Goal: Task Accomplishment & Management: Complete application form

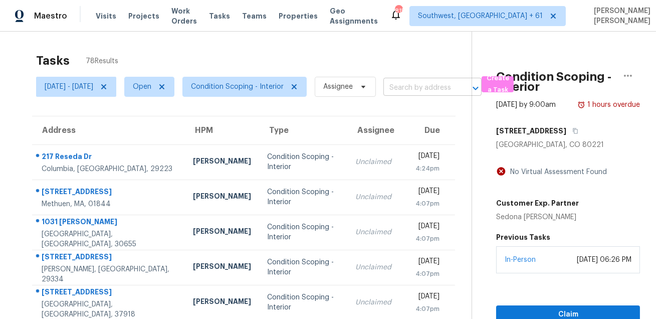
click at [442, 86] on input "text" at bounding box center [418, 88] width 70 height 16
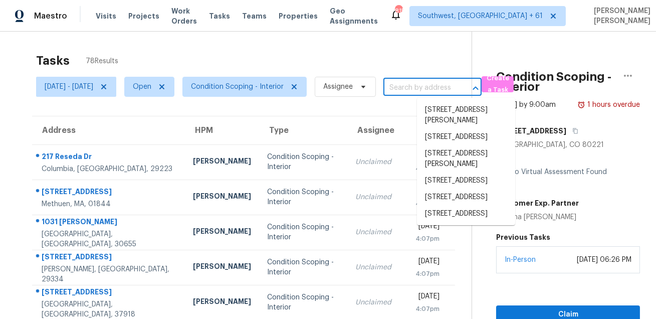
paste input "[STREET_ADDRESS]"
type input "[STREET_ADDRESS]"
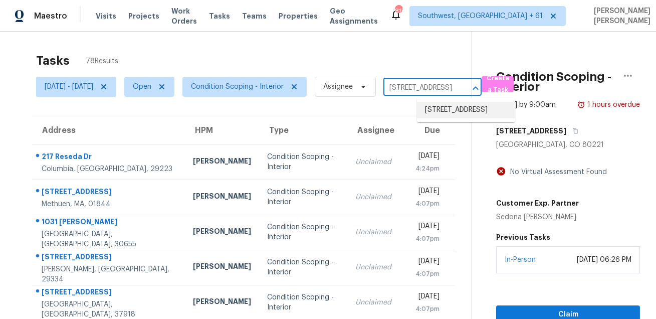
click at [444, 113] on li "[STREET_ADDRESS]" at bounding box center [466, 110] width 98 height 17
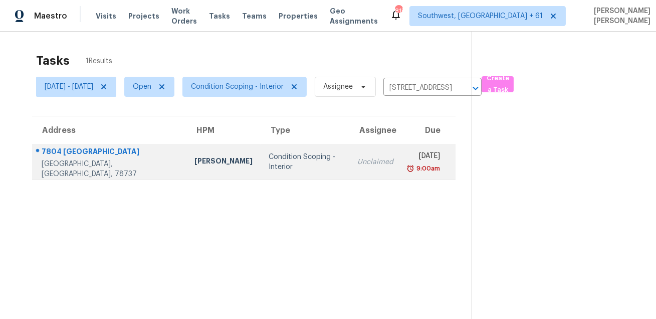
click at [401, 157] on td "[DATE] 9:00am" at bounding box center [428, 161] width 55 height 35
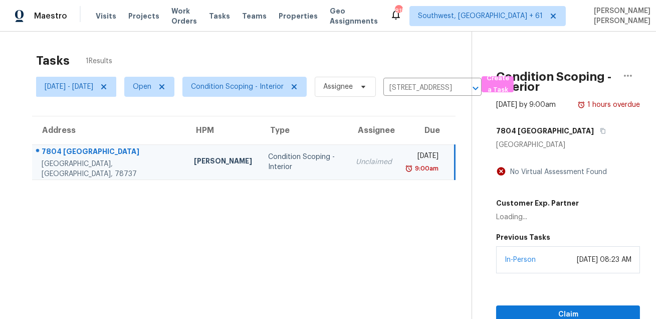
scroll to position [31, 0]
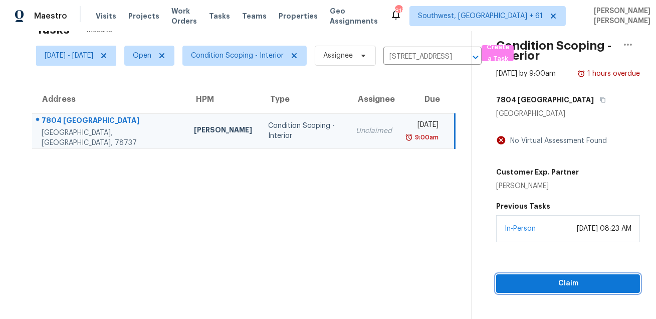
click at [528, 290] on span "Claim" at bounding box center [568, 283] width 128 height 13
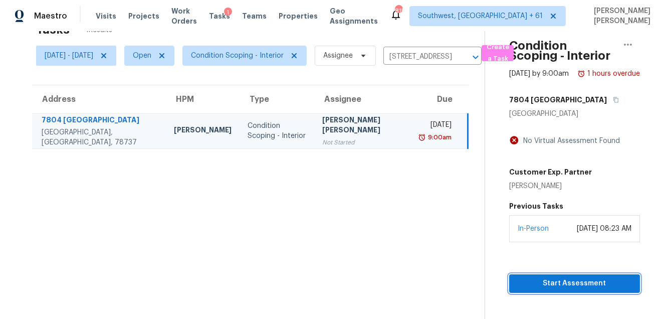
click at [533, 290] on span "Start Assessment" at bounding box center [574, 283] width 115 height 13
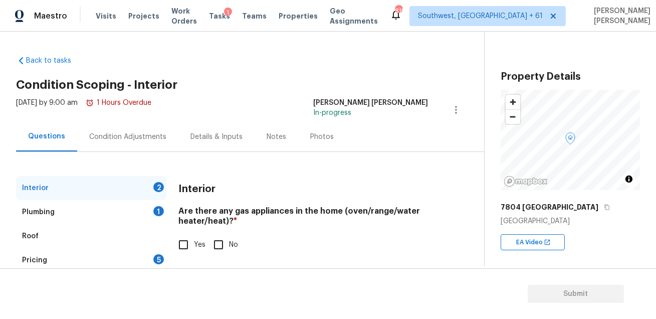
click at [150, 132] on div "Condition Adjustments" at bounding box center [127, 137] width 77 height 10
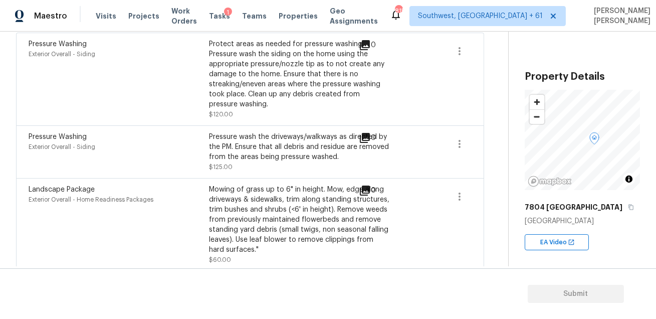
scroll to position [45, 0]
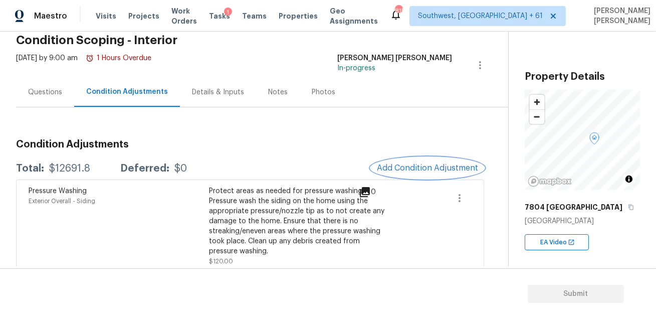
click at [417, 169] on span "Add Condition Adjustment" at bounding box center [427, 167] width 101 height 9
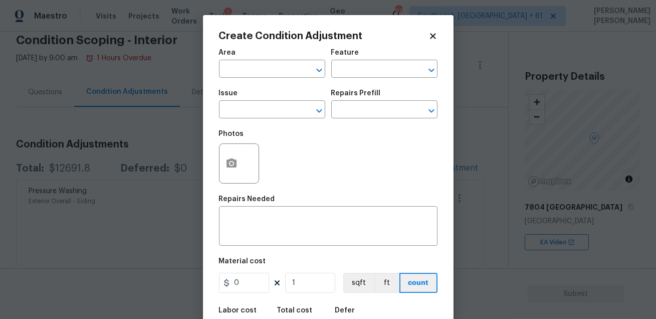
click at [261, 79] on span "Area ​" at bounding box center [272, 63] width 106 height 41
click at [268, 70] on input "text" at bounding box center [258, 70] width 78 height 16
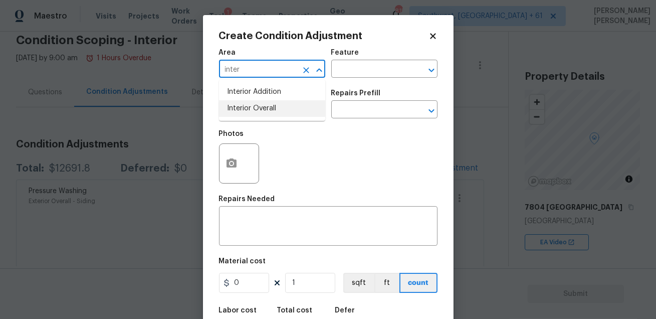
click at [267, 105] on li "Interior Overall" at bounding box center [272, 108] width 106 height 17
type input "Interior Overall"
click at [358, 67] on input "text" at bounding box center [370, 70] width 78 height 16
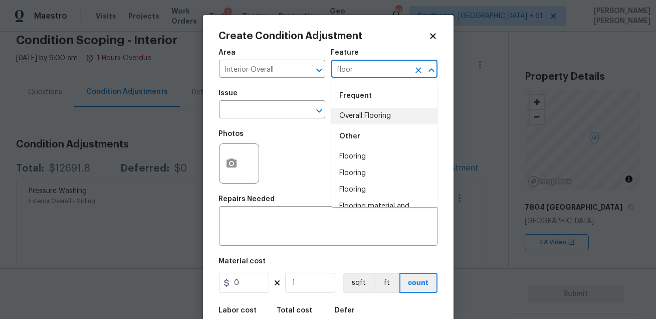
click at [357, 118] on li "Overall Flooring" at bounding box center [384, 116] width 106 height 17
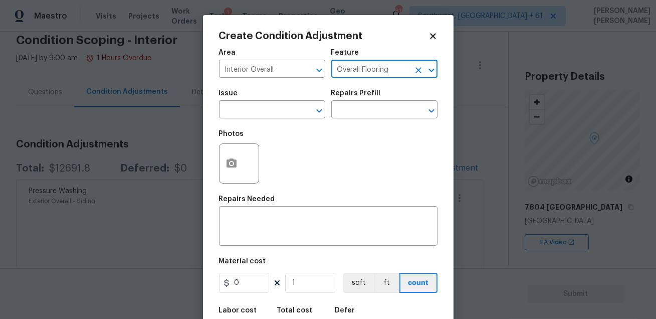
type input "Overall Flooring"
click at [274, 101] on div "Issue" at bounding box center [272, 96] width 106 height 13
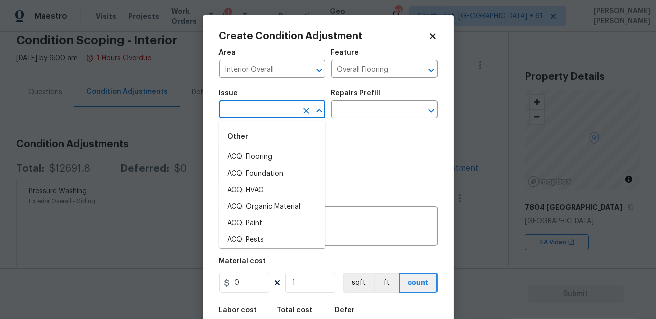
click at [269, 115] on input "text" at bounding box center [258, 111] width 78 height 16
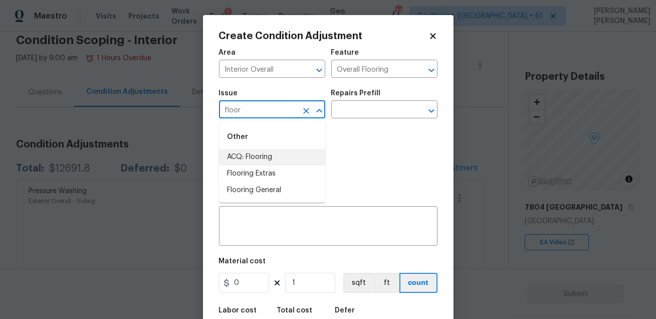
click at [267, 158] on li "ACQ: Flooring" at bounding box center [272, 157] width 106 height 17
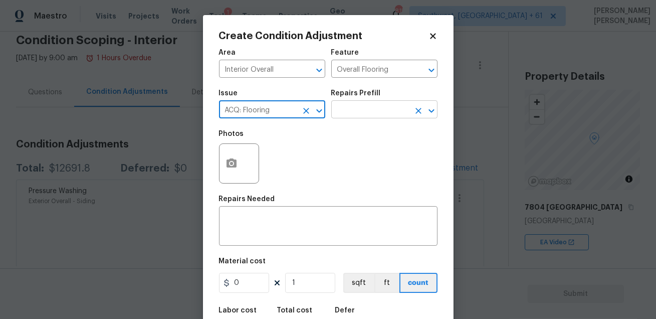
type input "ACQ: Flooring"
click at [349, 112] on input "text" at bounding box center [370, 111] width 78 height 16
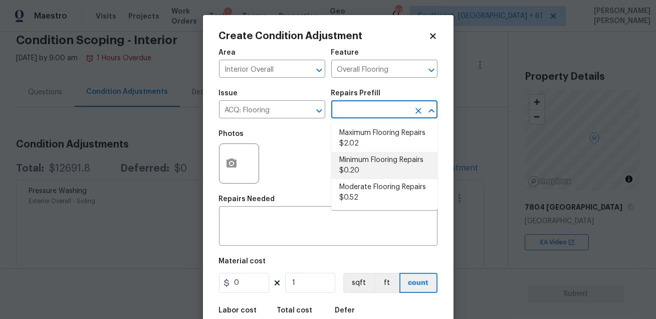
click at [372, 156] on li "Minimum Flooring Repairs $0.20" at bounding box center [384, 165] width 106 height 27
type input "Acquisition"
type textarea "Acquisition Scope: Minimum flooring repairs"
type input "0.2"
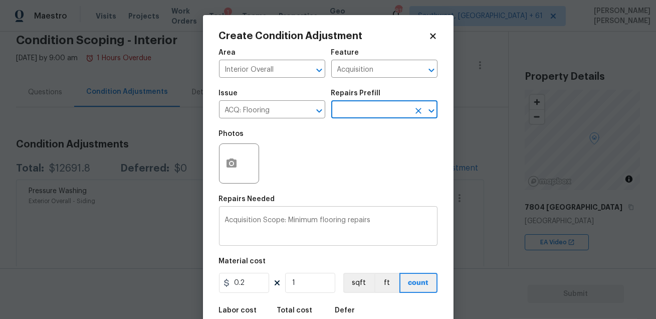
scroll to position [55, 0]
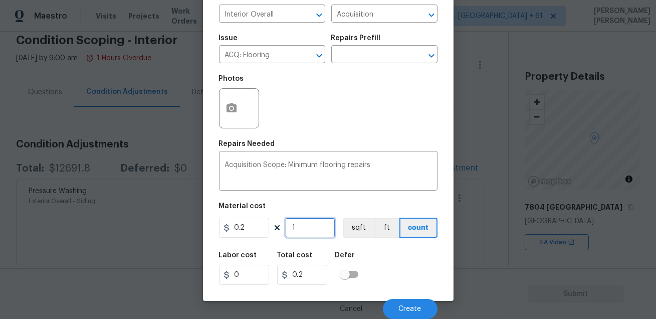
click at [307, 226] on input "1" at bounding box center [310, 227] width 50 height 20
type input "0"
type input "2"
type input "0.4"
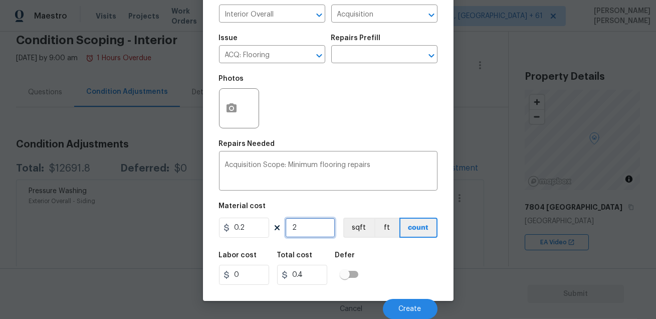
type input "24"
type input "4.8"
type input "247"
type input "49.4"
type input "2478"
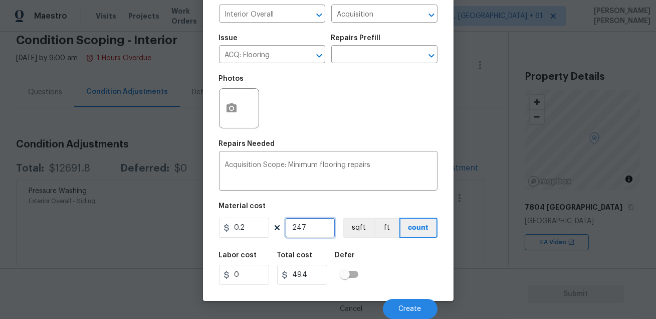
type input "495.6"
type input "2478"
click at [386, 259] on div "Labor cost 0 Total cost 495.6 Defer" at bounding box center [328, 268] width 218 height 45
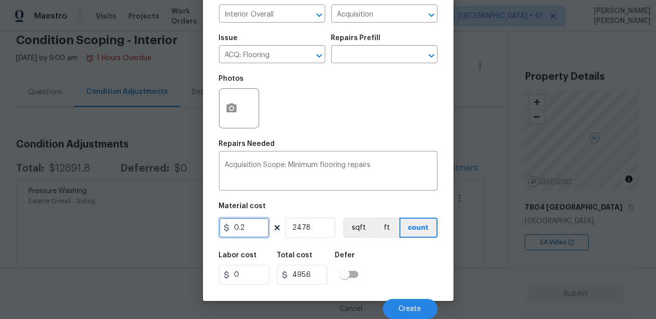
click at [252, 226] on input "0.2" at bounding box center [244, 227] width 50 height 20
type input "1"
type input "2478"
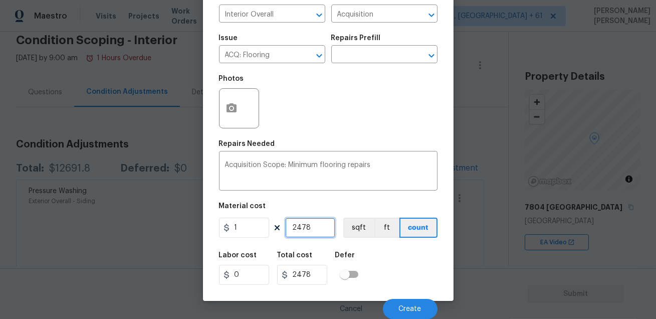
click at [309, 228] on input "2478" at bounding box center [310, 227] width 50 height 20
type input "2"
type input "20"
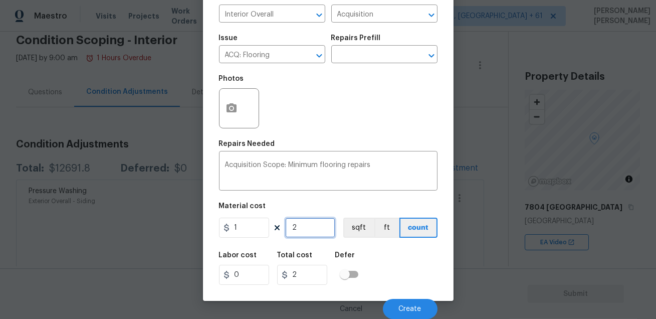
type input "20"
type input "200"
type input "20"
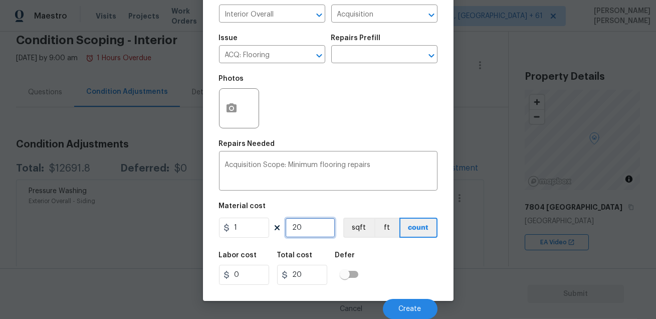
type input "2"
type input "0"
type input "4"
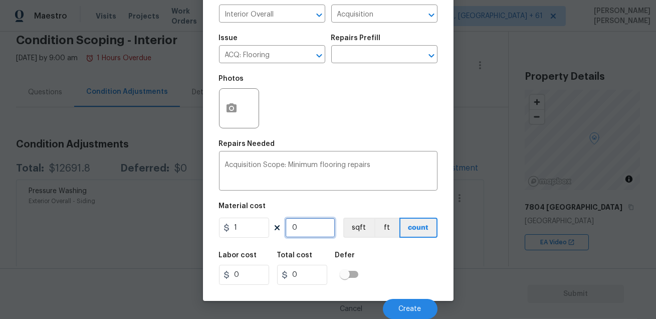
type input "4"
type input "40"
type input "400"
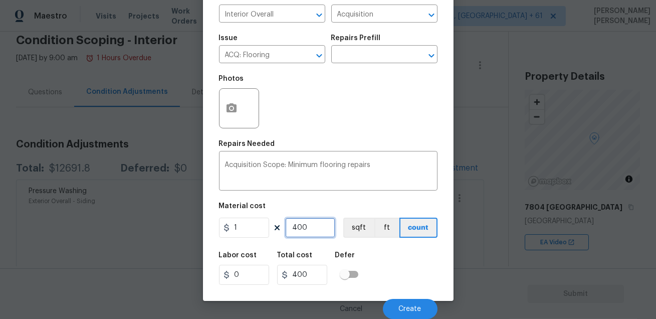
type input "400"
click at [397, 267] on div "Labor cost 0 Total cost 400 Defer" at bounding box center [328, 268] width 218 height 45
click at [412, 313] on button "Create" at bounding box center [410, 309] width 55 height 20
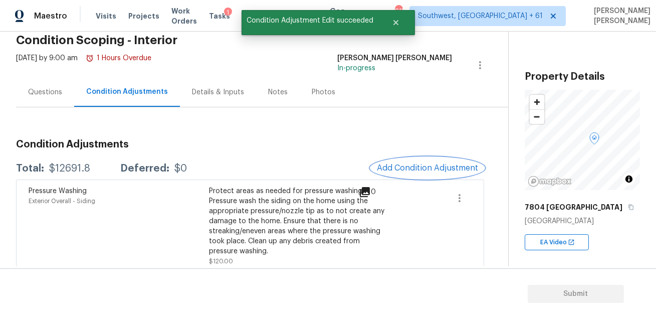
scroll to position [0, 0]
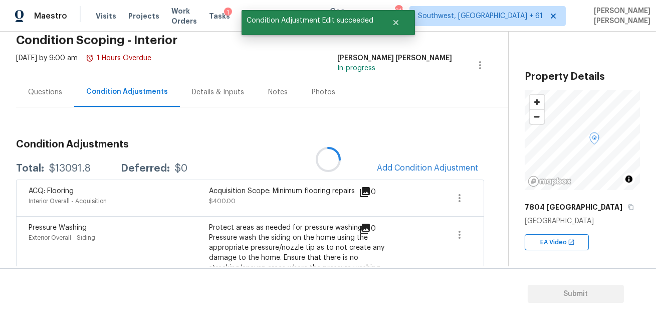
click at [386, 174] on div at bounding box center [328, 159] width 656 height 319
click at [394, 168] on span "Add Condition Adjustment" at bounding box center [427, 167] width 101 height 9
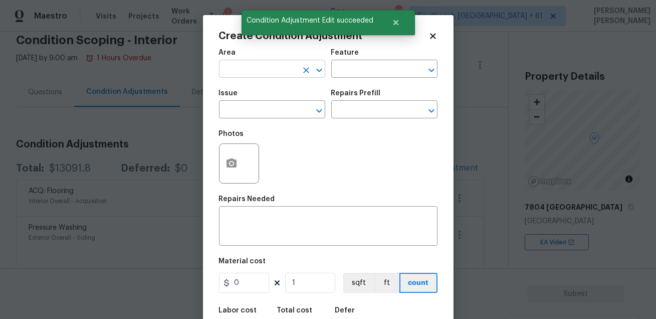
click at [244, 70] on input "text" at bounding box center [258, 70] width 78 height 16
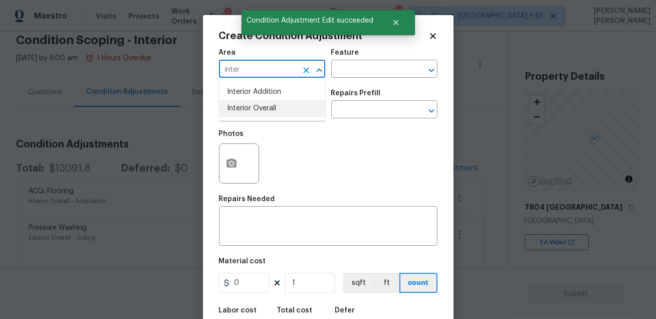
click at [239, 105] on li "Interior Overall" at bounding box center [272, 108] width 106 height 17
type input "Interior Overall"
click at [360, 73] on input "text" at bounding box center [370, 70] width 78 height 16
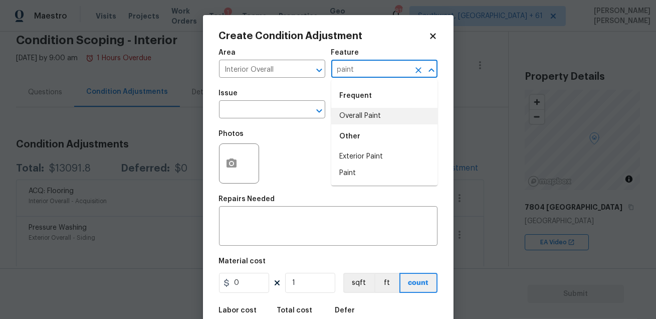
click at [364, 114] on li "Overall Paint" at bounding box center [384, 116] width 106 height 17
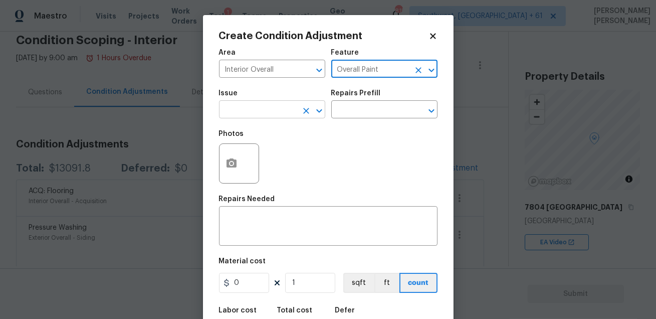
type input "Overall Paint"
click at [262, 107] on input "text" at bounding box center [258, 111] width 78 height 16
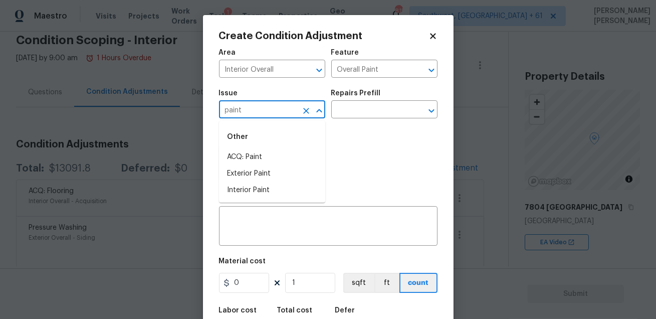
click at [248, 156] on li "ACQ: Paint" at bounding box center [272, 157] width 106 height 17
type input "ACQ: Paint"
click at [349, 113] on input "text" at bounding box center [370, 111] width 78 height 16
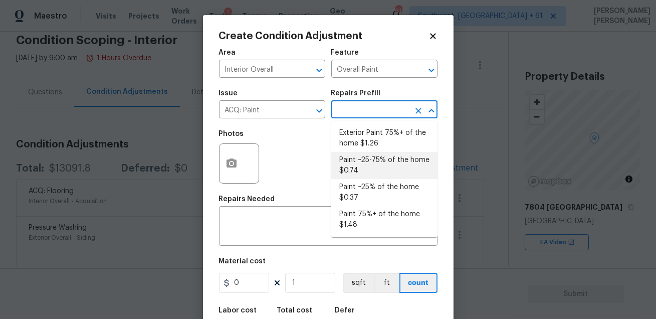
click at [384, 171] on li "Paint ~25-75% of the home $0.74" at bounding box center [384, 165] width 106 height 27
type input "Acquisition"
type textarea "Acquisition Scope: ~25 - 75% of the home needs interior paint"
type input "0.74"
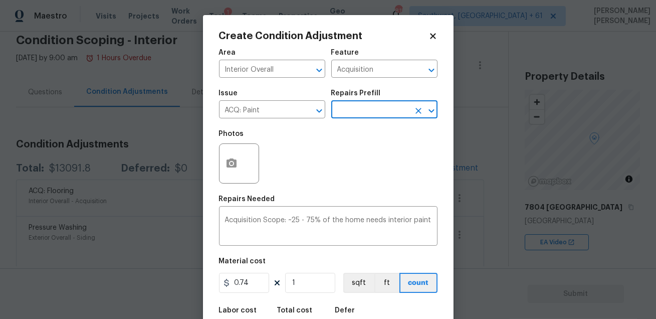
scroll to position [55, 0]
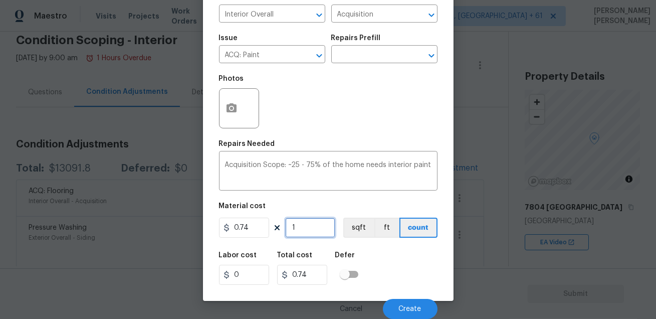
click at [308, 232] on input "1" at bounding box center [310, 227] width 50 height 20
type input "0"
type input "2"
type input "1.48"
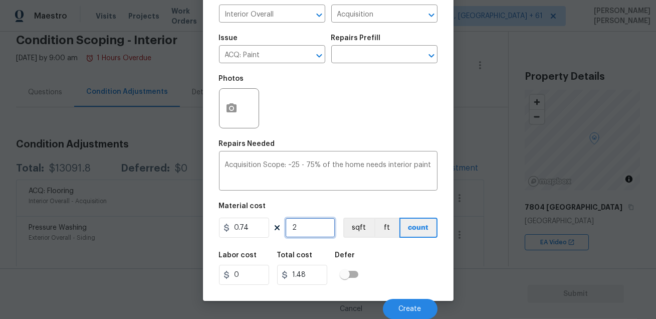
type input "24"
type input "17.76"
type input "247"
type input "182.78"
type input "2478"
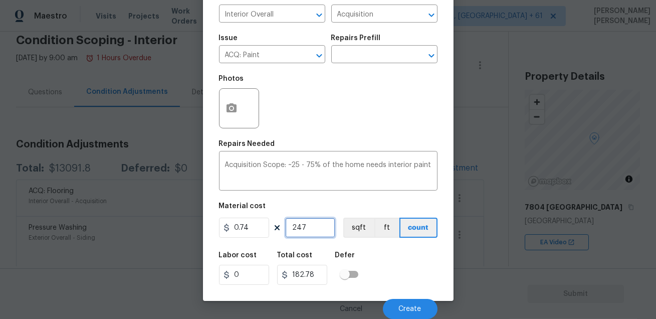
type input "1833.72"
type input "2478"
click at [377, 289] on div "Labor cost 0 Total cost 1833.72 Defer" at bounding box center [328, 268] width 218 height 45
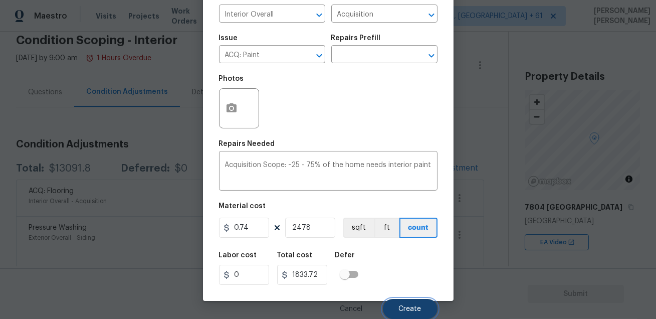
click at [396, 303] on button "Create" at bounding box center [410, 309] width 55 height 20
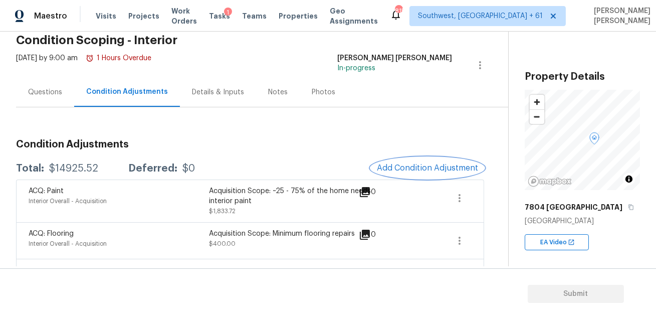
scroll to position [0, 0]
click at [50, 86] on div "Questions" at bounding box center [45, 92] width 58 height 30
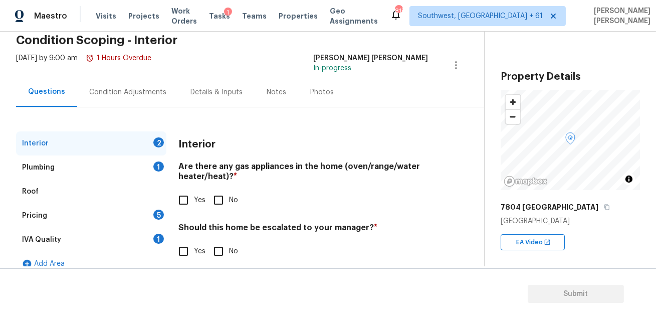
scroll to position [57, 0]
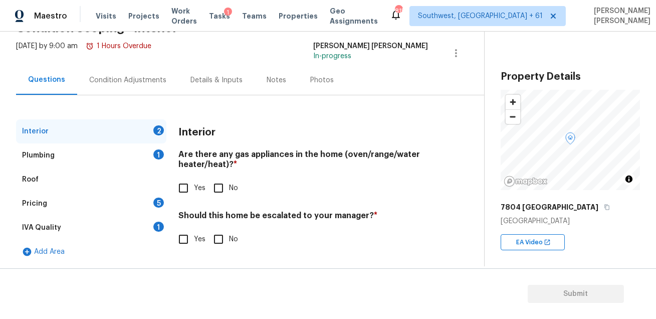
click at [223, 236] on input "No" at bounding box center [218, 238] width 21 height 21
checkbox input "true"
click at [185, 183] on input "Yes" at bounding box center [183, 187] width 21 height 21
checkbox input "true"
click at [93, 218] on div "IVA Quality 1" at bounding box center [91, 227] width 150 height 24
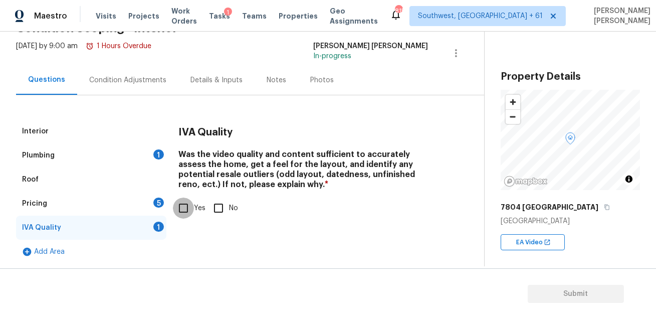
click at [191, 204] on input "Yes" at bounding box center [183, 207] width 21 height 21
checkbox input "true"
click at [127, 149] on div "Plumbing 1" at bounding box center [91, 155] width 150 height 24
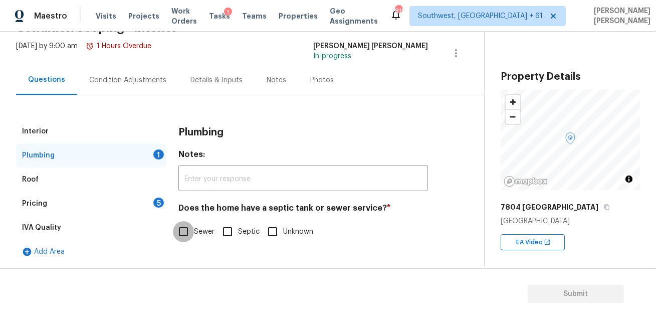
click at [191, 238] on input "Sewer" at bounding box center [183, 231] width 21 height 21
checkbox input "true"
click at [231, 244] on div "Plumbing Notes: ​ Does the home have a septic tank or sewer service? * Sewer Se…" at bounding box center [303, 186] width 250 height 135
click at [230, 233] on input "Septic" at bounding box center [227, 231] width 21 height 21
checkbox input "true"
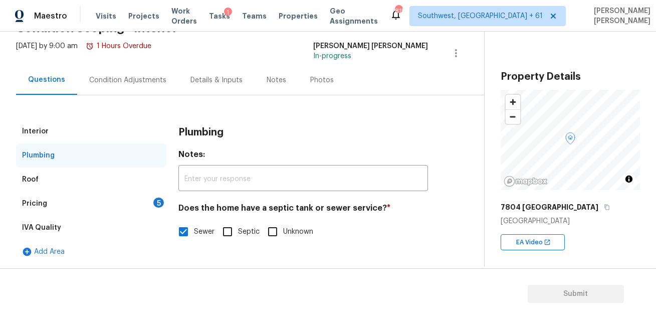
checkbox input "false"
click at [126, 204] on div "Pricing 5" at bounding box center [91, 203] width 150 height 24
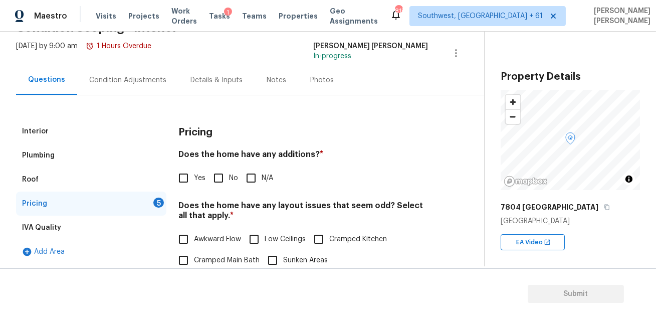
click at [227, 172] on input "No" at bounding box center [218, 177] width 21 height 21
checkbox input "true"
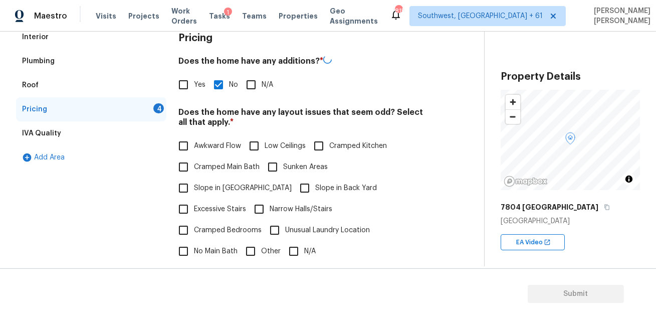
scroll to position [163, 0]
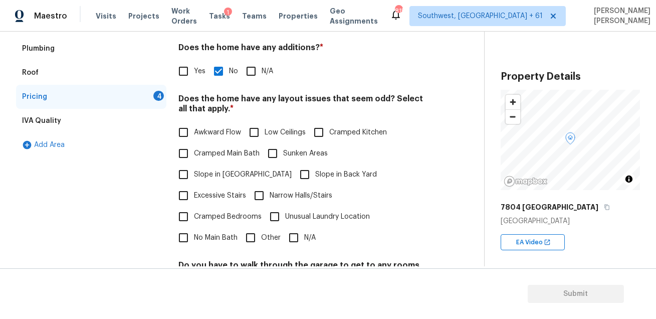
click at [285, 227] on input "N/A" at bounding box center [293, 237] width 21 height 21
checkbox input "true"
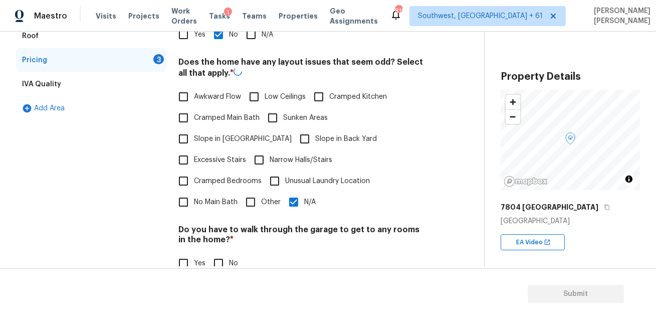
scroll to position [293, 0]
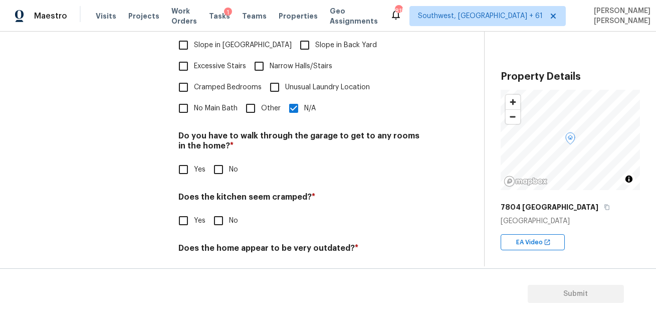
click at [216, 159] on input "No" at bounding box center [218, 169] width 21 height 21
checkbox input "true"
click at [215, 210] on input "No" at bounding box center [218, 220] width 21 height 21
checkbox input "true"
click at [217, 262] on input "No" at bounding box center [218, 272] width 21 height 21
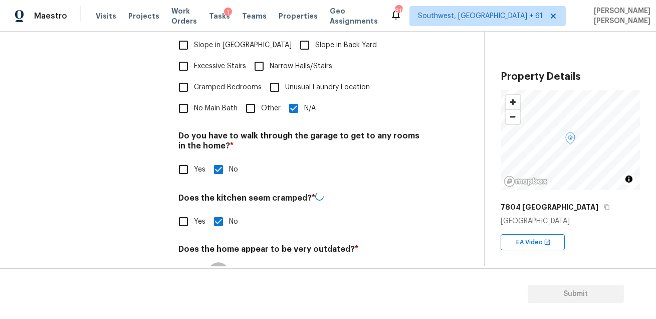
checkbox input "true"
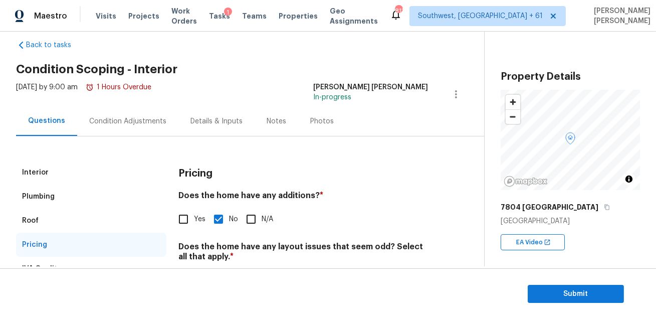
scroll to position [0, 0]
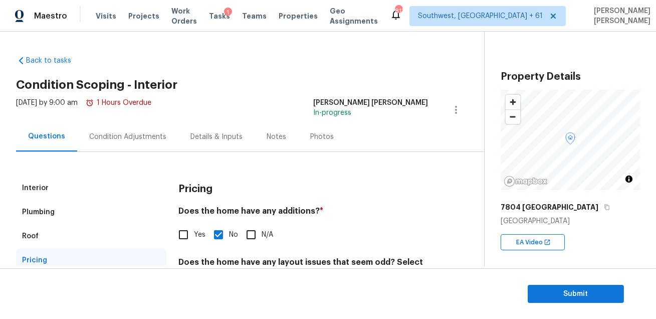
click at [143, 126] on div "Condition Adjustments" at bounding box center [127, 137] width 101 height 30
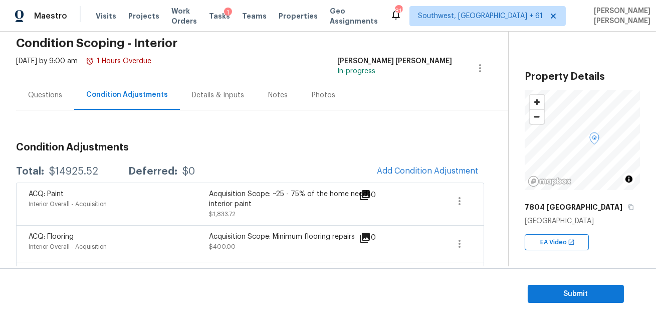
scroll to position [92, 0]
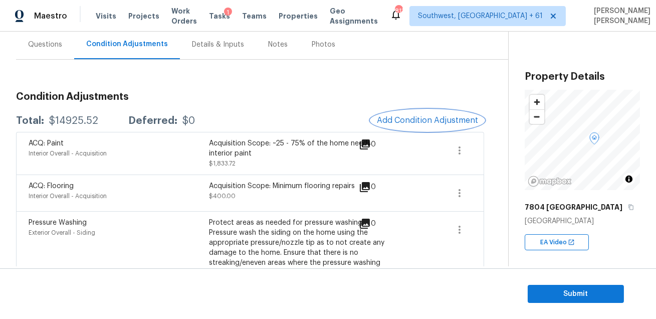
click at [429, 129] on button "Add Condition Adjustment" at bounding box center [427, 120] width 113 height 21
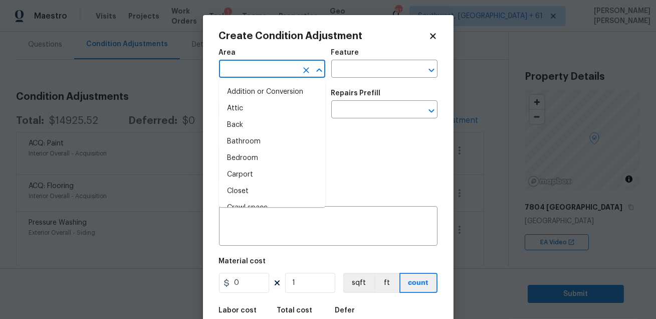
click at [265, 64] on input "text" at bounding box center [258, 70] width 78 height 16
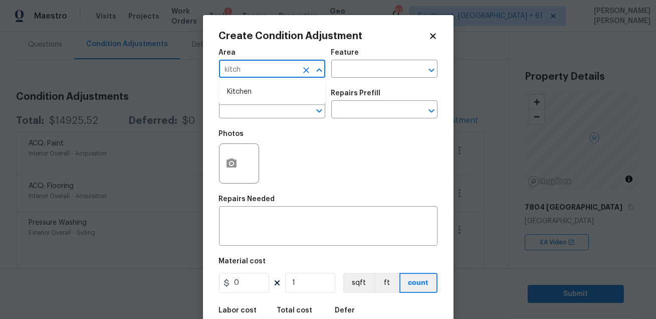
click at [255, 85] on li "Kitchen" at bounding box center [272, 92] width 106 height 17
type input "Kitchen"
click at [343, 65] on input "text" at bounding box center [370, 70] width 78 height 16
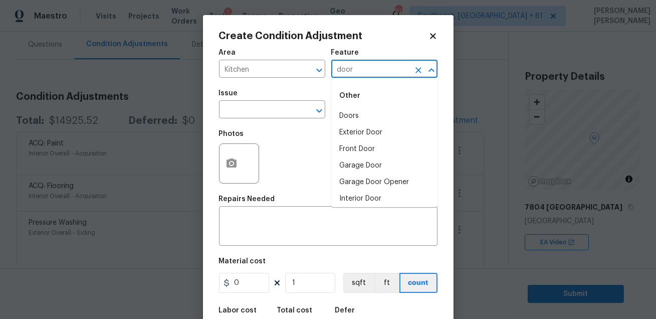
click at [342, 104] on div "Other" at bounding box center [384, 96] width 106 height 24
click at [341, 114] on li "Doors" at bounding box center [384, 116] width 106 height 17
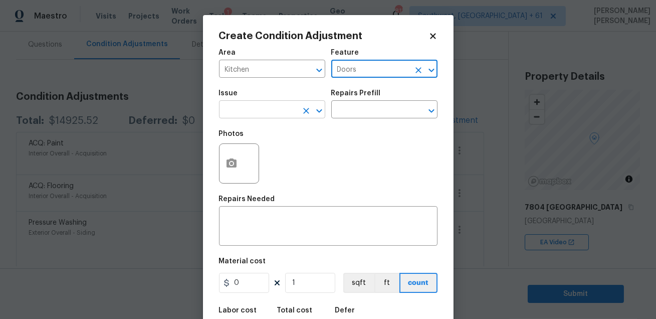
type input "Doors"
click at [268, 111] on input "text" at bounding box center [258, 111] width 78 height 16
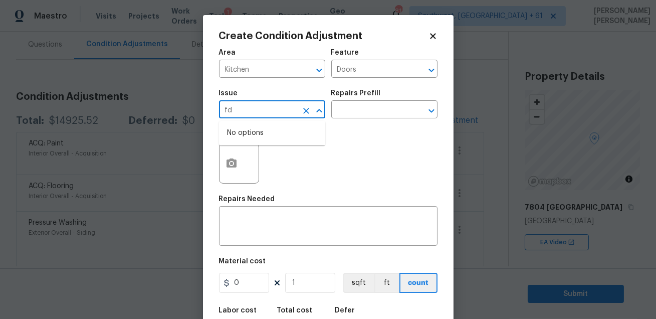
type input "f"
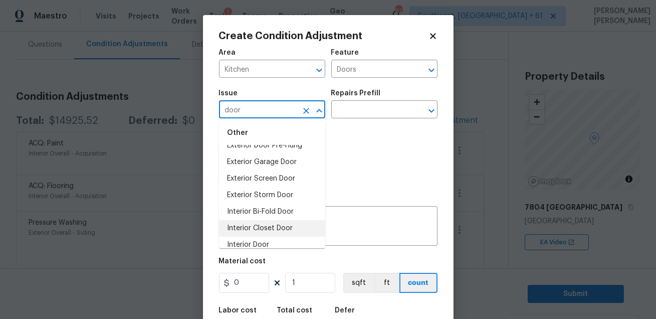
scroll to position [69, 0]
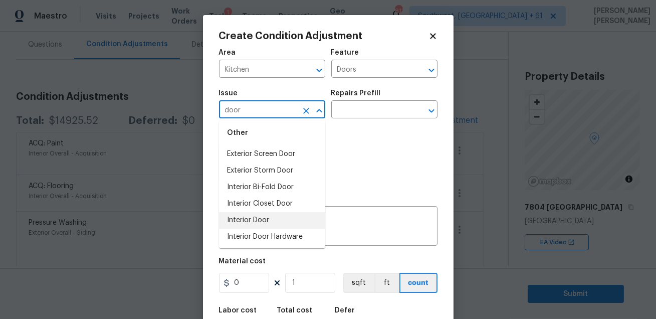
click at [262, 219] on li "Interior Door" at bounding box center [272, 220] width 106 height 17
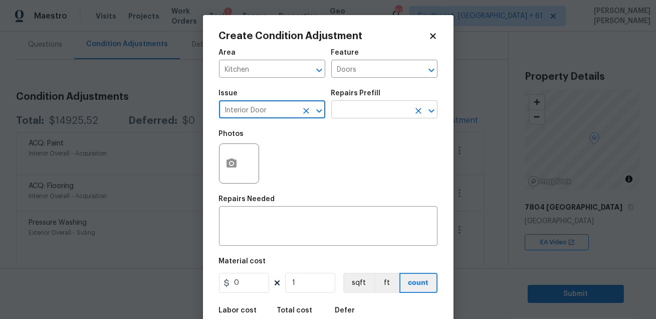
type input "Interior Door"
click at [345, 107] on input "text" at bounding box center [370, 111] width 78 height 16
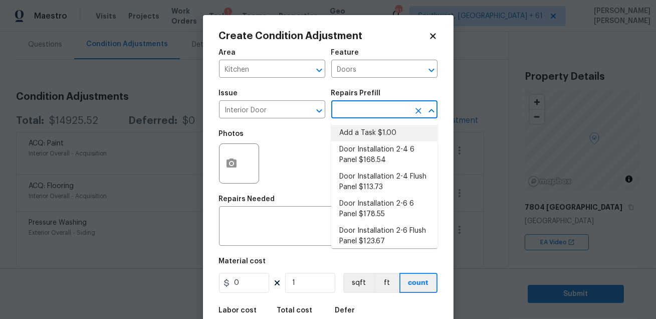
click at [282, 164] on div "Photos" at bounding box center [328, 156] width 218 height 65
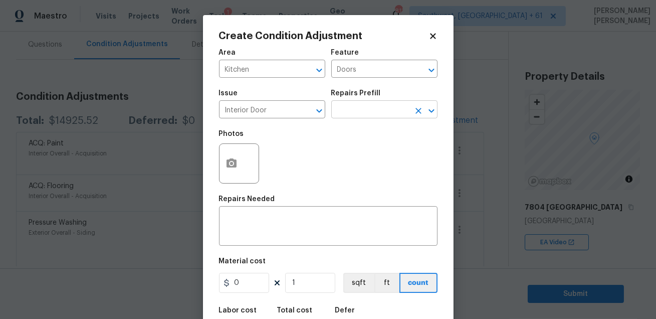
click at [347, 104] on input "text" at bounding box center [370, 111] width 78 height 16
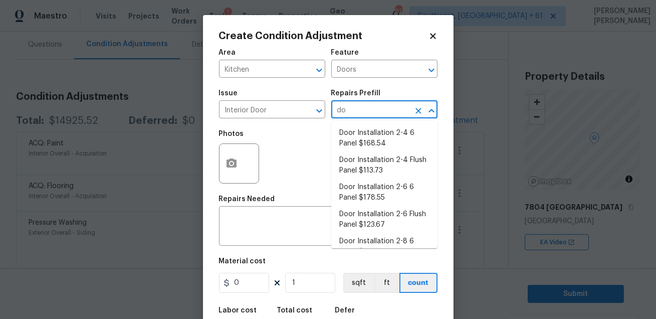
type input "d"
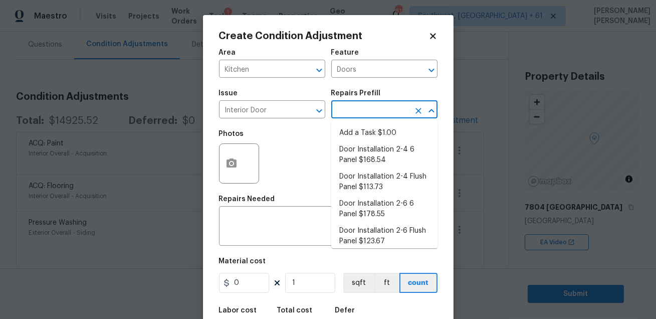
type input "f"
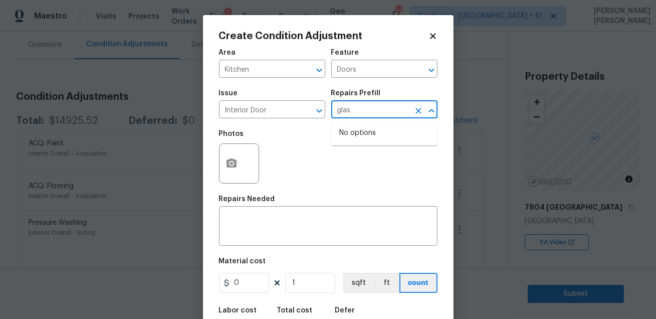
type input "glass"
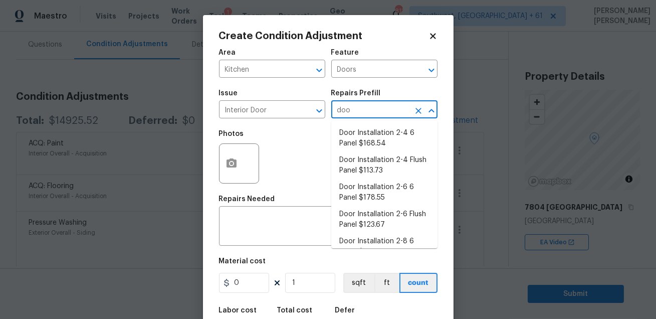
type input "door"
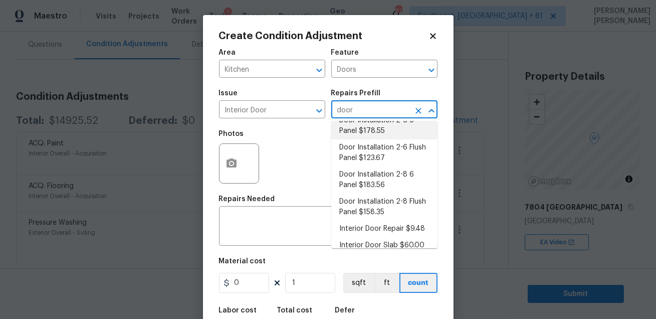
scroll to position [76, 0]
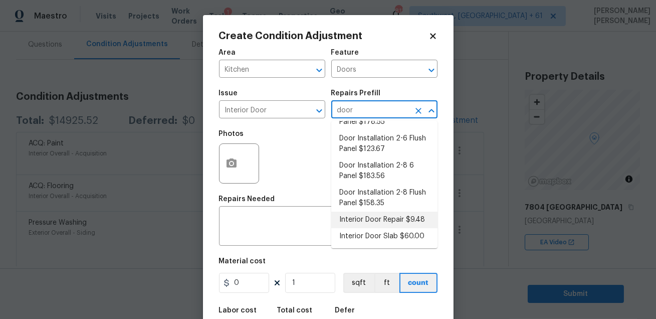
click at [381, 222] on li "Interior Door Repair $9.48" at bounding box center [384, 219] width 106 height 17
type input "Interior Door"
type textarea "Repair the existing interior door as directed by the PM. Ensure that the repair…"
type input "9.48"
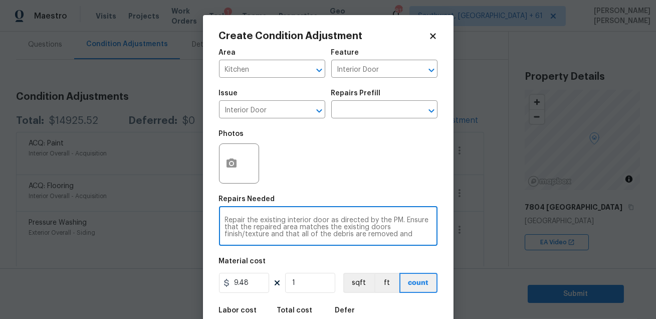
drag, startPoint x: 414, startPoint y: 229, endPoint x: 307, endPoint y: 199, distance: 111.8
click at [307, 200] on figure "Repairs Needed Repair the existing interior door as directed by the PM. Ensure …" at bounding box center [328, 220] width 218 height 50
type textarea "finish/texture and that all of the debris are removed and"
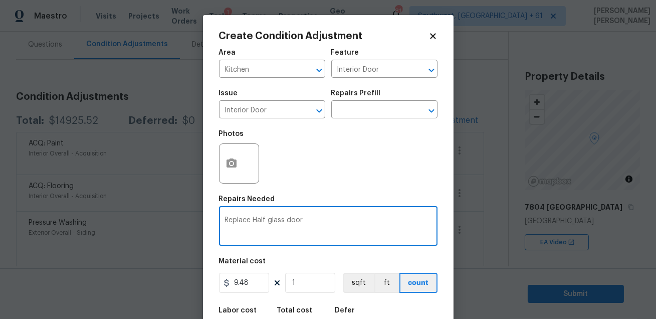
type textarea "Replace Half glass door"
click at [259, 276] on input "9.48" at bounding box center [244, 283] width 50 height 20
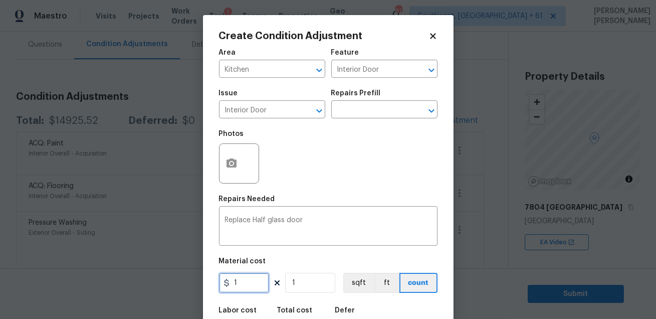
type input "1"
click at [314, 285] on input "1" at bounding box center [310, 283] width 50 height 20
type input "0"
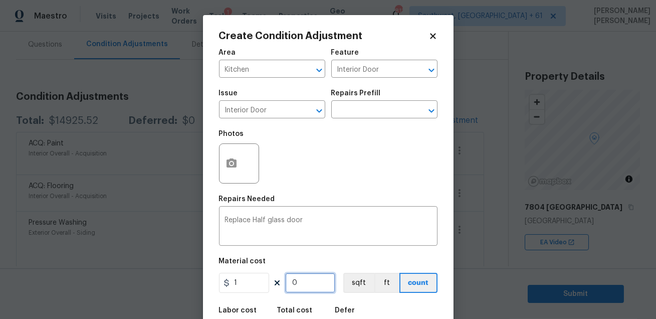
type input "6"
type input "65"
type input "650"
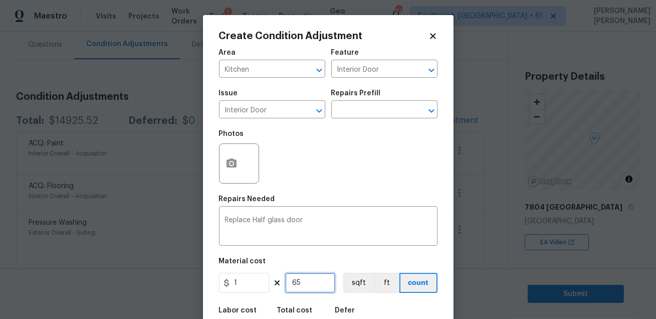
type input "650"
click at [237, 151] on button "button" at bounding box center [231, 163] width 24 height 39
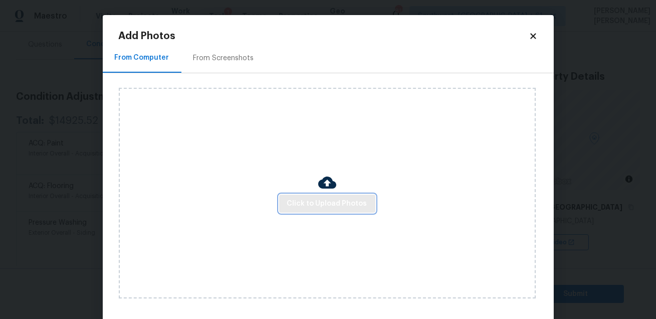
click at [310, 209] on span "Click to Upload Photos" at bounding box center [327, 203] width 80 height 13
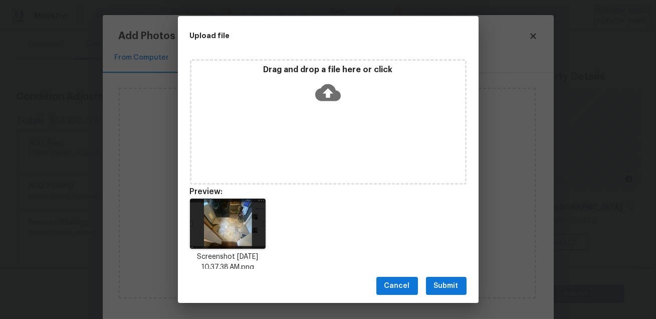
click at [444, 287] on span "Submit" at bounding box center [446, 286] width 25 height 13
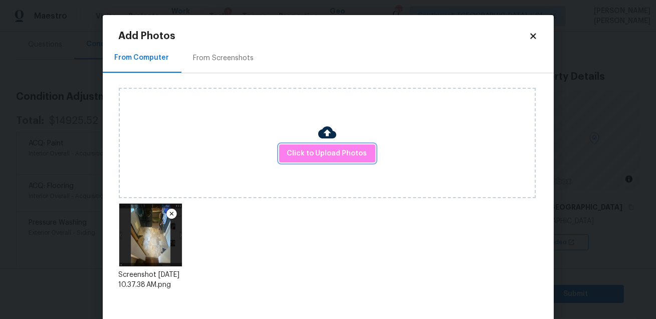
scroll to position [52, 0]
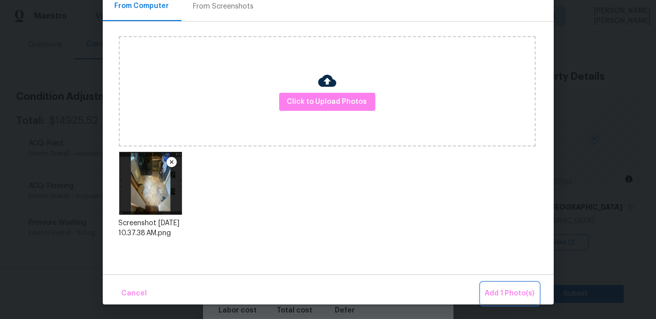
click at [500, 293] on span "Add 1 Photo(s)" at bounding box center [510, 293] width 50 height 13
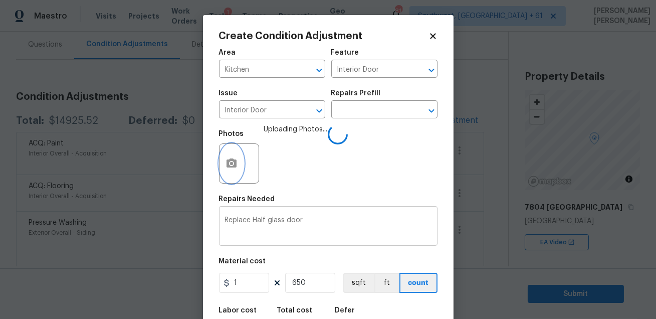
scroll to position [55, 0]
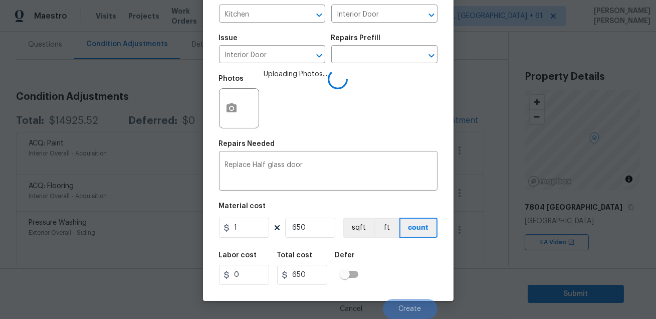
click at [415, 285] on div "Labor cost 0 Total cost 650 Defer" at bounding box center [328, 268] width 218 height 45
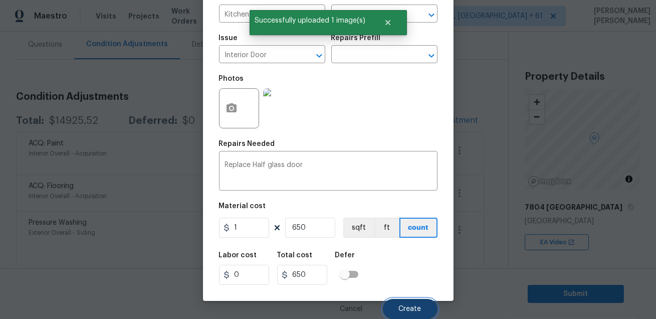
click at [409, 307] on span "Create" at bounding box center [410, 309] width 23 height 8
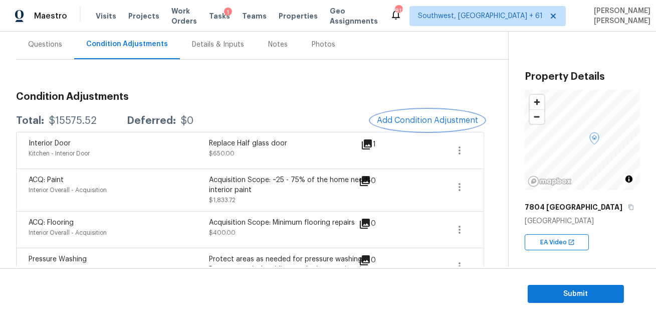
scroll to position [0, 0]
click at [398, 120] on span "Add Condition Adjustment" at bounding box center [427, 120] width 101 height 9
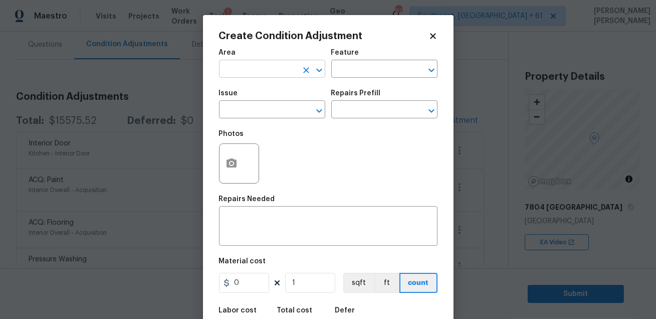
click at [265, 66] on input "text" at bounding box center [258, 70] width 78 height 16
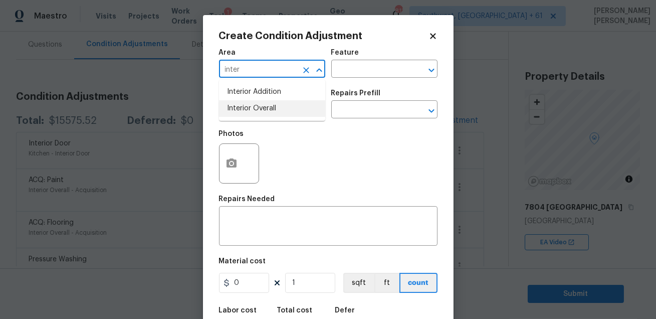
click at [258, 111] on li "Interior Overall" at bounding box center [272, 108] width 106 height 17
type input "Interior Overall"
click at [344, 67] on input "text" at bounding box center [370, 70] width 78 height 16
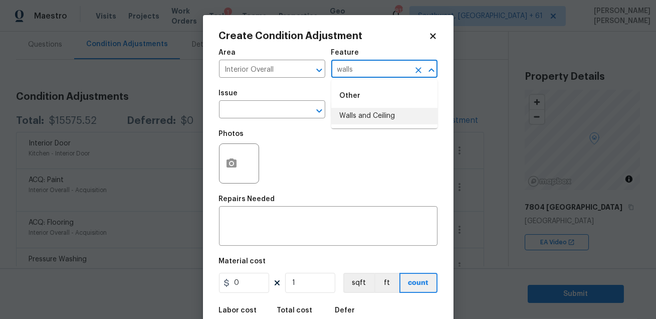
click at [346, 123] on li "Walls and Ceiling" at bounding box center [384, 116] width 106 height 17
type input "Walls and Ceiling"
click at [261, 114] on input "text" at bounding box center [258, 111] width 78 height 16
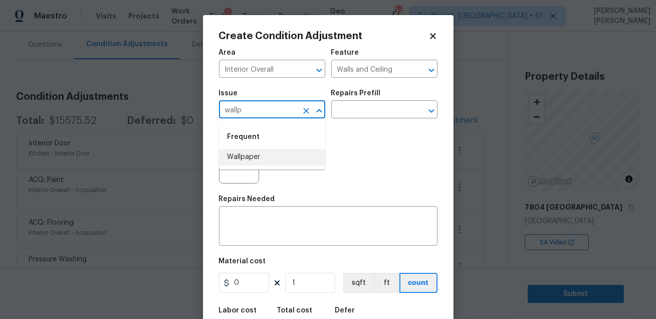
click at [258, 159] on li "Wallpaper" at bounding box center [272, 157] width 106 height 17
type input "Wallpaper"
click at [339, 115] on input "text" at bounding box center [370, 111] width 78 height 16
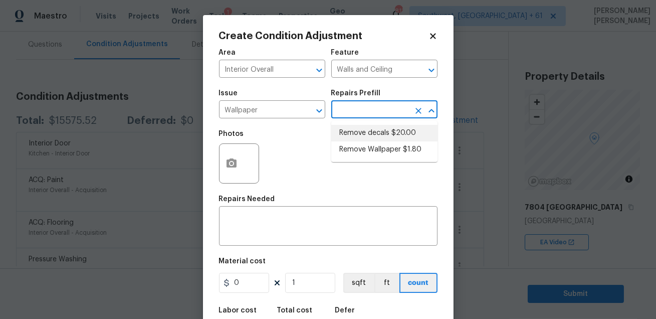
click at [362, 135] on li "Remove decals $20.00" at bounding box center [384, 133] width 106 height 17
type textarea "Remove decals from door/wall/ceiling"
type input "20"
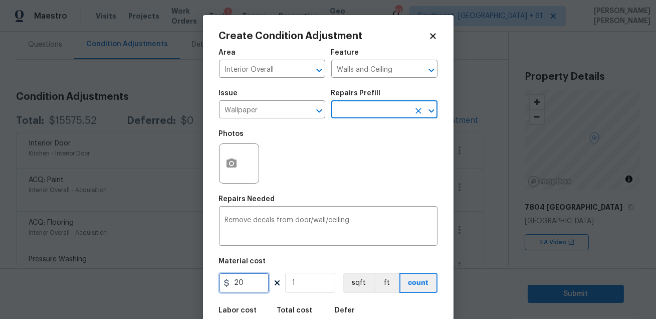
click at [251, 285] on input "20" at bounding box center [244, 283] width 50 height 20
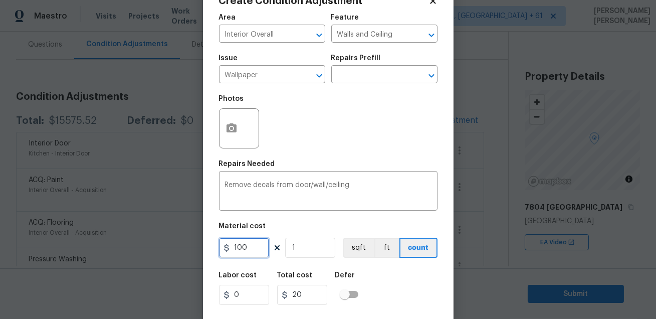
scroll to position [55, 0]
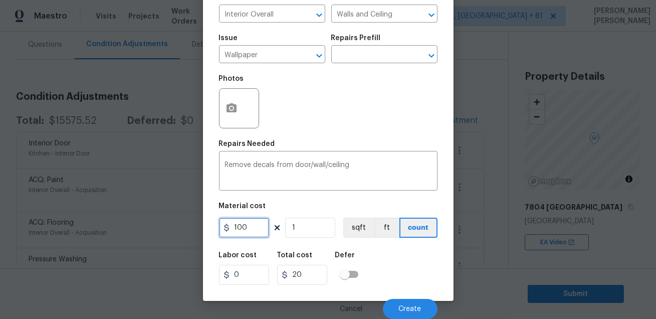
type input "100"
click at [393, 267] on div "Labor cost 0 Total cost 100 Defer" at bounding box center [328, 268] width 218 height 45
click at [230, 107] on circle "button" at bounding box center [230, 108] width 3 height 3
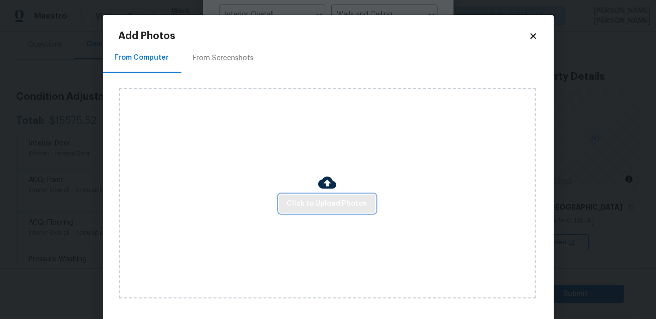
click at [307, 205] on span "Click to Upload Photos" at bounding box center [327, 203] width 80 height 13
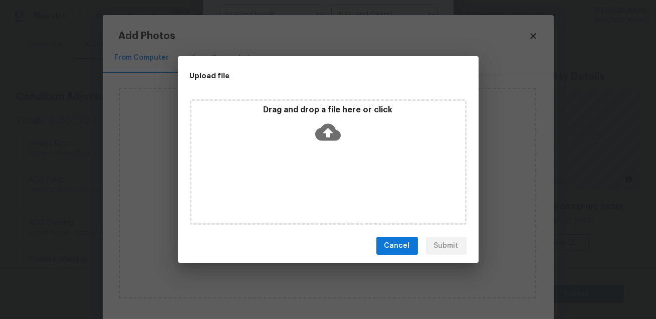
click at [307, 205] on div "Drag and drop a file here or click" at bounding box center [328, 161] width 277 height 125
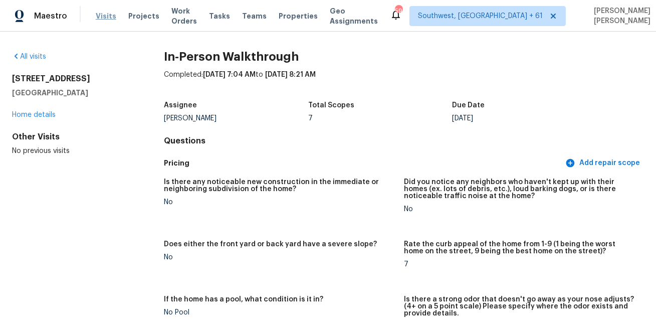
scroll to position [1482, 0]
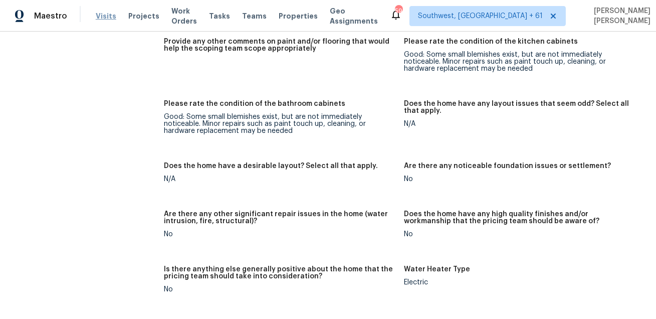
click at [98, 14] on span "Visits" at bounding box center [106, 16] width 21 height 10
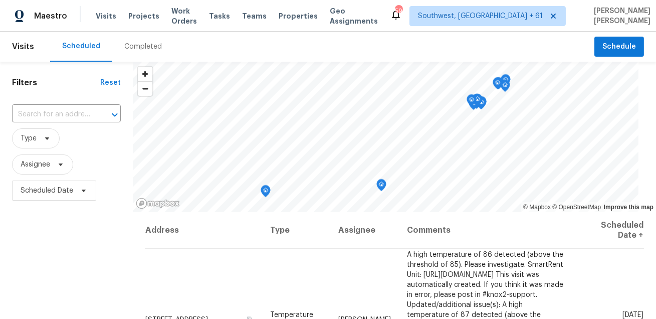
click at [136, 52] on div "Completed" at bounding box center [143, 47] width 62 height 30
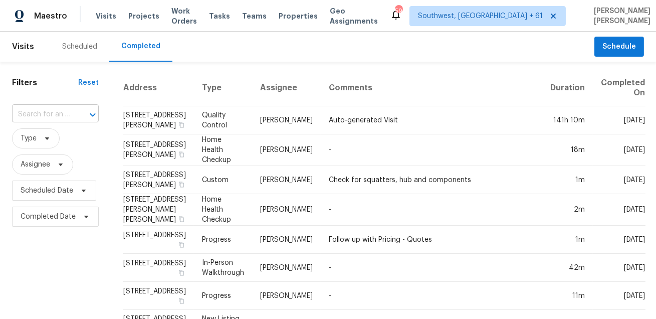
click at [63, 120] on input "text" at bounding box center [41, 115] width 59 height 16
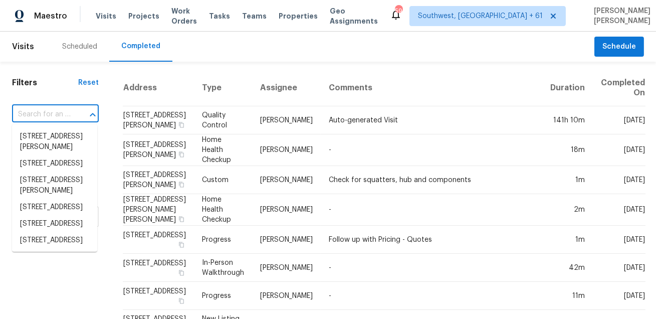
paste input "[STREET_ADDRESS]"
type input "[STREET_ADDRESS]"
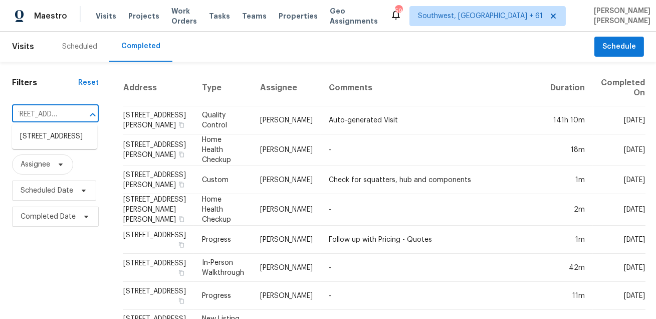
click at [57, 139] on li "[STREET_ADDRESS]" at bounding box center [54, 136] width 85 height 17
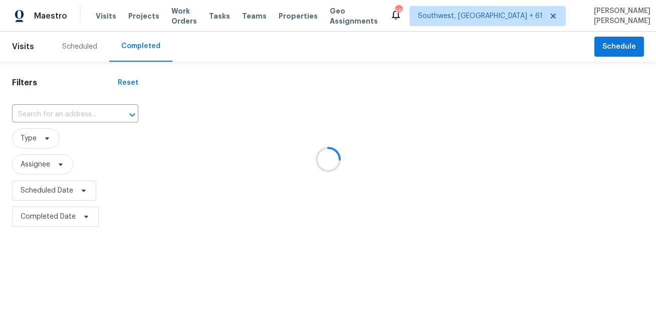
type input "[STREET_ADDRESS]"
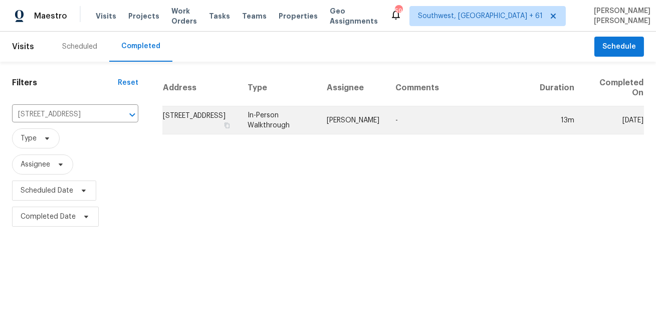
click at [358, 112] on td "[PERSON_NAME]" at bounding box center [353, 120] width 69 height 28
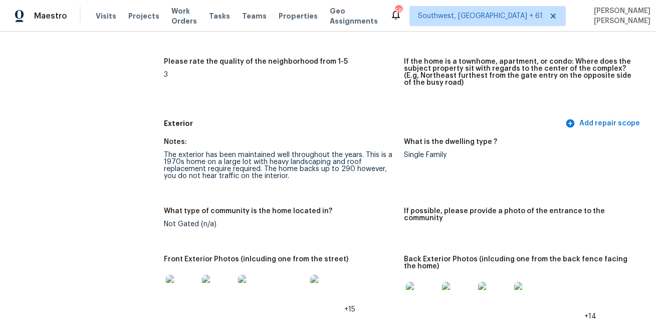
scroll to position [908, 0]
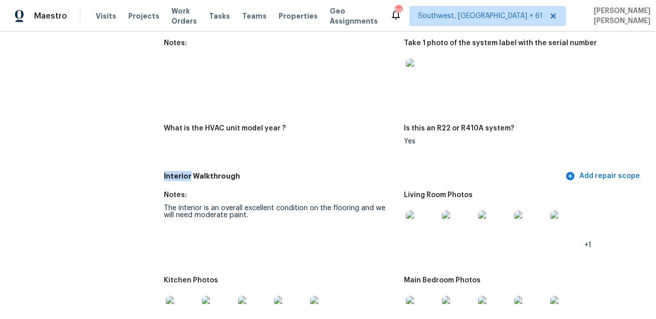
click at [255, 171] on h5 "Interior Walkthrough" at bounding box center [363, 176] width 399 height 11
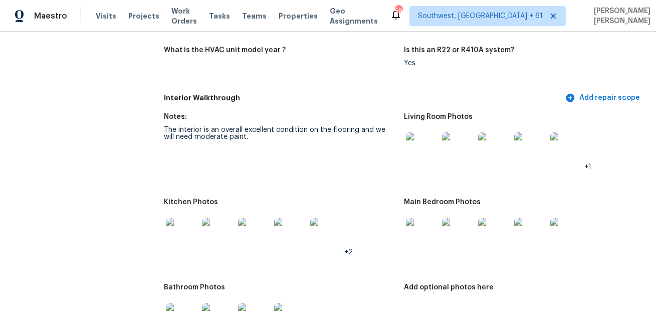
scroll to position [992, 0]
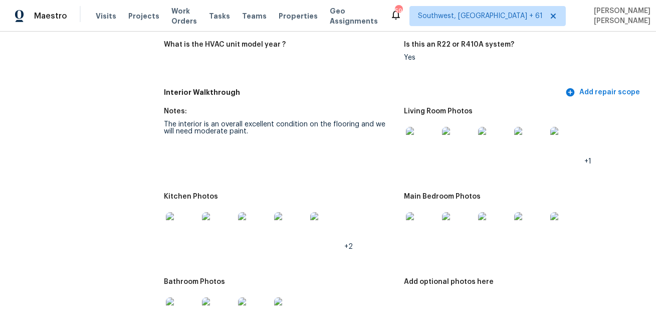
click at [281, 166] on figure "Notes: The interior is an overall excellent condition on the flooring and we wi…" at bounding box center [284, 144] width 240 height 73
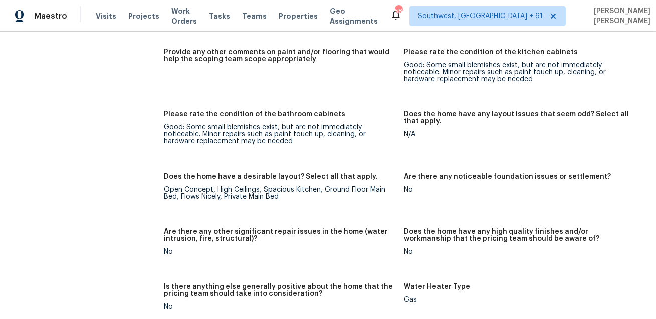
scroll to position [1858, 0]
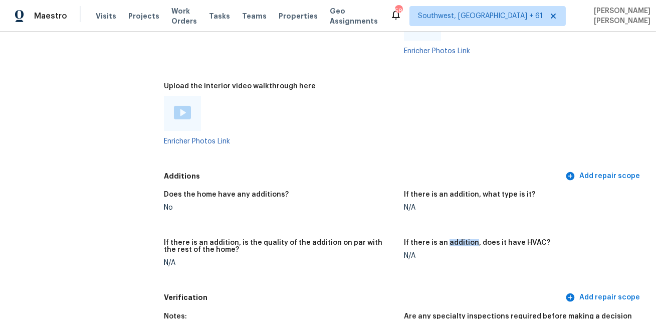
click at [368, 145] on figure "Upload the interior video walkthrough here Enricher Photos Link" at bounding box center [284, 122] width 240 height 78
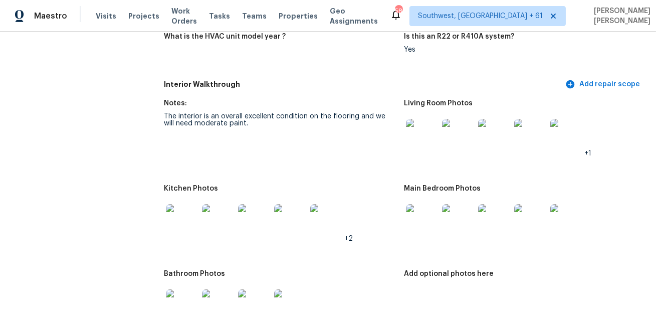
scroll to position [1019, 0]
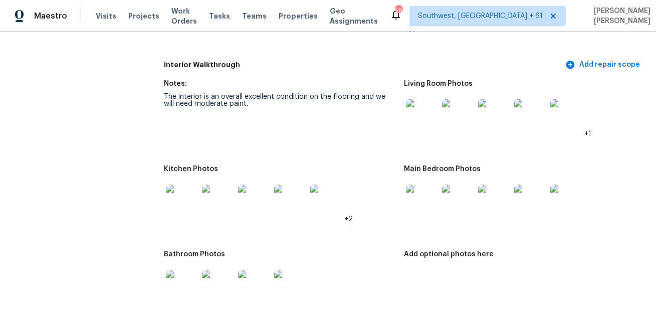
click at [433, 118] on img at bounding box center [422, 115] width 32 height 32
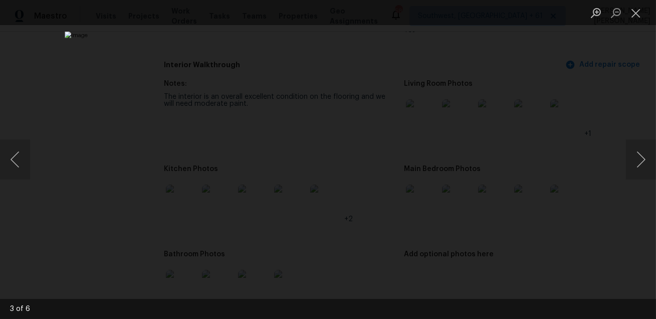
click at [585, 197] on div "Lightbox" at bounding box center [328, 159] width 656 height 319
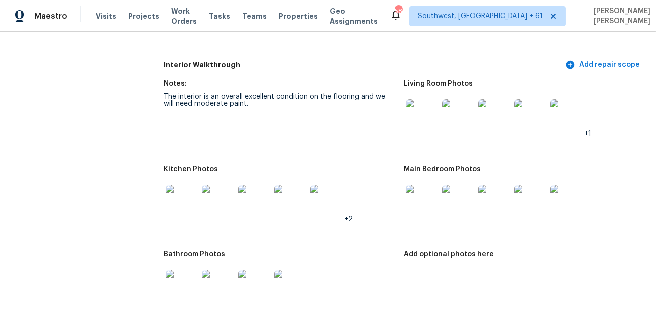
click at [179, 205] on img at bounding box center [182, 200] width 32 height 32
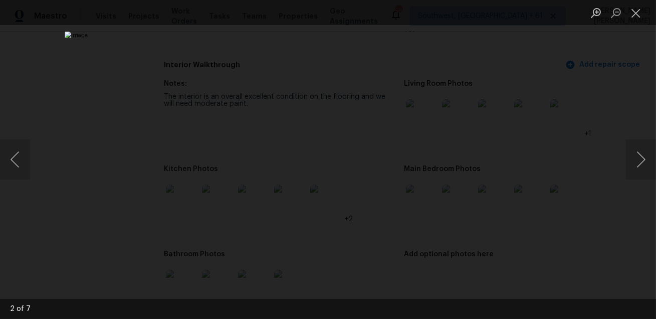
click at [527, 182] on img "Lightbox" at bounding box center [328, 160] width 527 height 256
click at [541, 182] on div "Lightbox" at bounding box center [328, 159] width 656 height 319
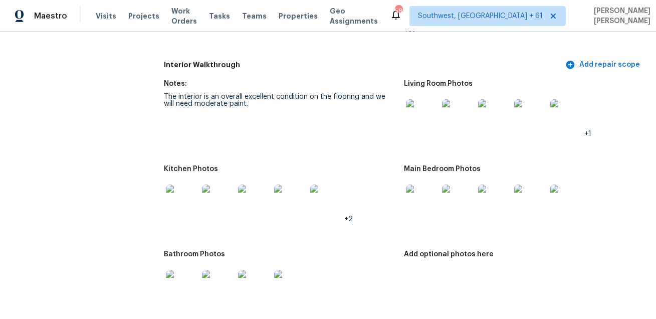
click at [435, 201] on img at bounding box center [422, 200] width 32 height 32
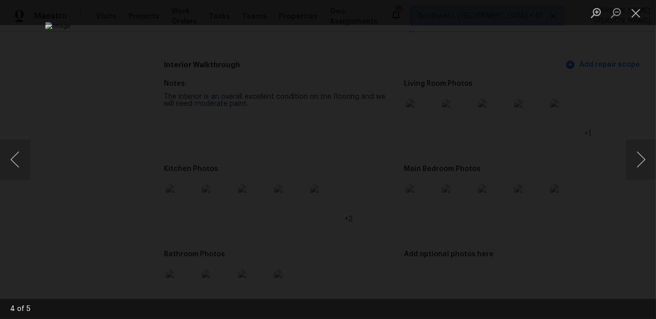
click at [599, 198] on div "Lightbox" at bounding box center [328, 159] width 656 height 319
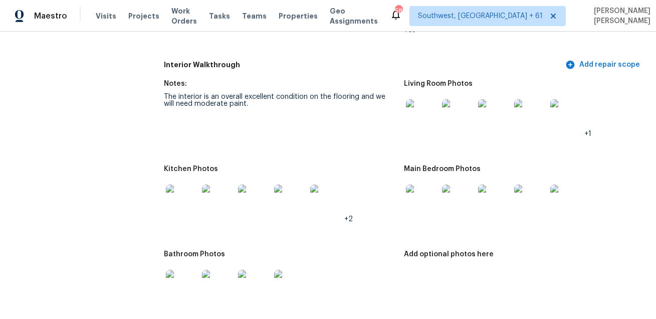
click at [179, 286] on img at bounding box center [182, 286] width 32 height 32
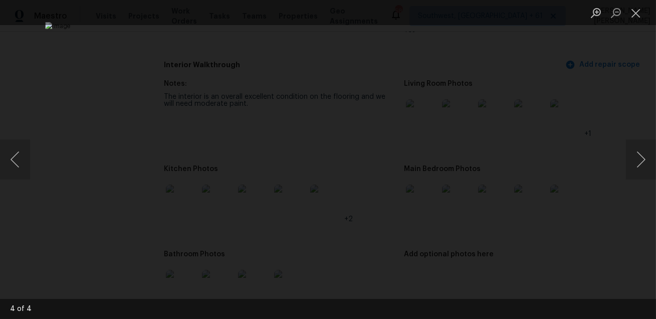
click at [590, 206] on div "Lightbox" at bounding box center [328, 159] width 656 height 319
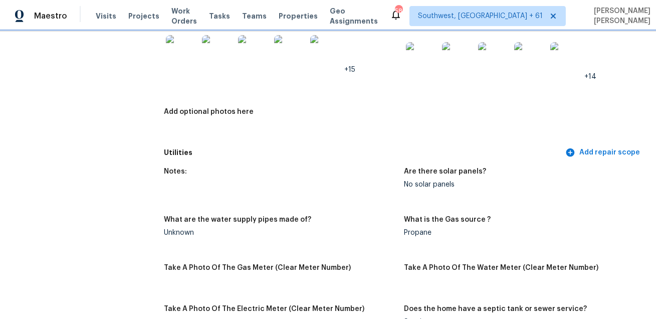
scroll to position [0, 0]
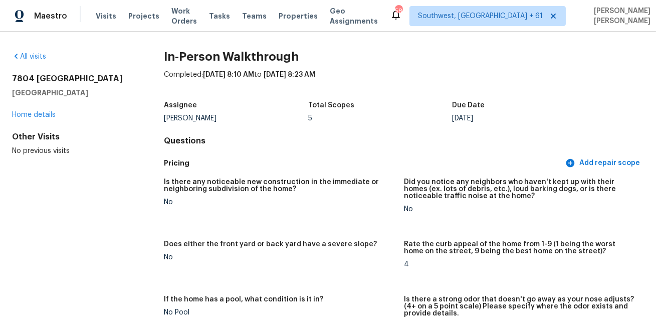
click at [51, 75] on h2 "7804 [GEOGRAPHIC_DATA]" at bounding box center [72, 79] width 120 height 10
copy h2 "7804 [GEOGRAPHIC_DATA]"
click at [17, 74] on h2 "7804 [GEOGRAPHIC_DATA]" at bounding box center [72, 79] width 120 height 10
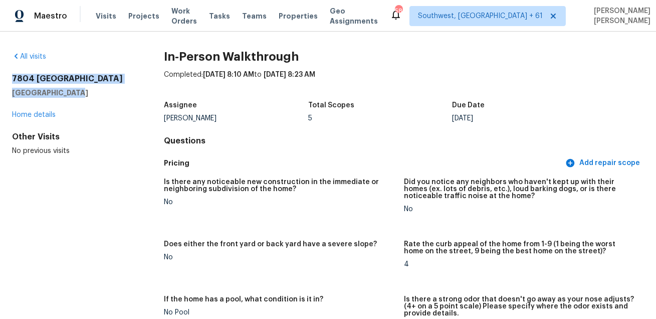
drag, startPoint x: 13, startPoint y: 75, endPoint x: 80, endPoint y: 94, distance: 69.8
click at [80, 94] on div "7804 Phoenix Pass Austin, TX 78737" at bounding box center [72, 86] width 120 height 24
copy div "7804 Phoenix Pass Austin, TX 78737"
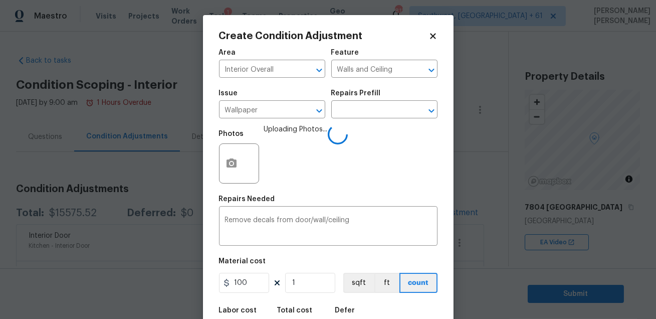
scroll to position [55, 0]
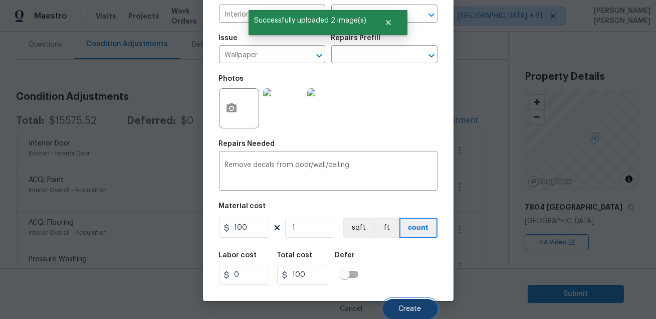
click at [415, 302] on button "Create" at bounding box center [410, 309] width 55 height 20
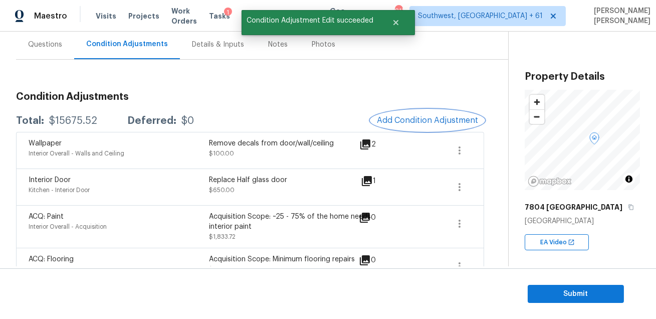
scroll to position [54, 0]
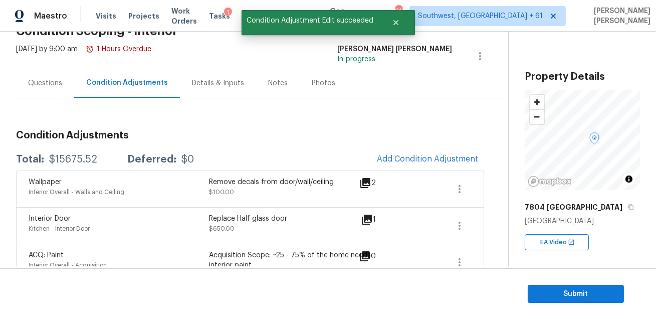
click at [38, 83] on div "Questions" at bounding box center [45, 83] width 34 height 10
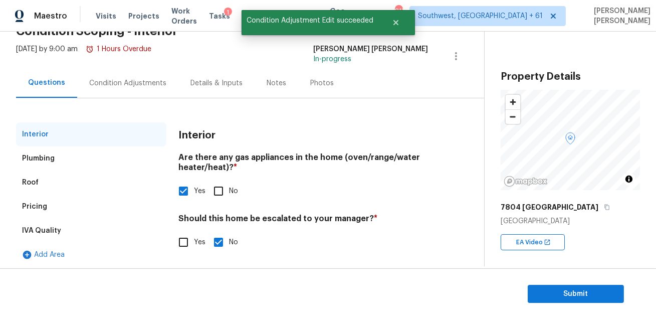
scroll to position [57, 0]
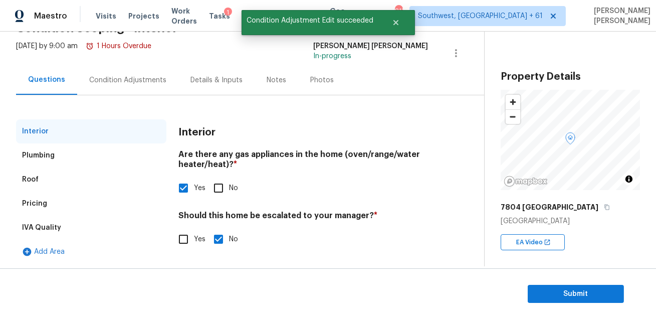
click at [67, 154] on div "Plumbing" at bounding box center [91, 155] width 150 height 24
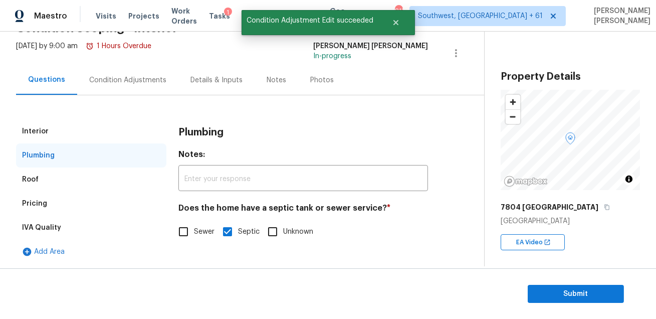
click at [51, 205] on div "Pricing" at bounding box center [91, 203] width 150 height 24
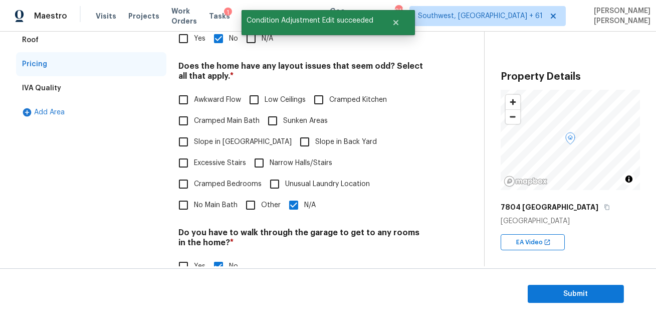
scroll to position [207, 0]
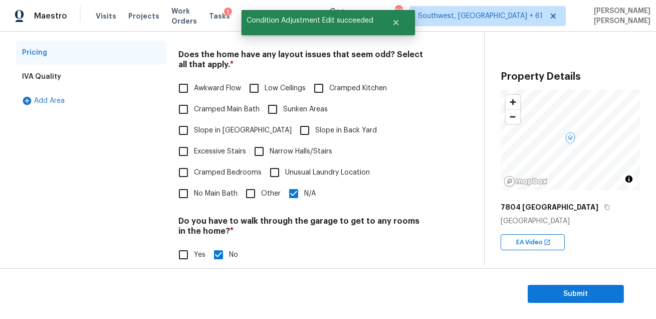
click at [246, 183] on input "Other" at bounding box center [250, 193] width 21 height 21
checkbox input "true"
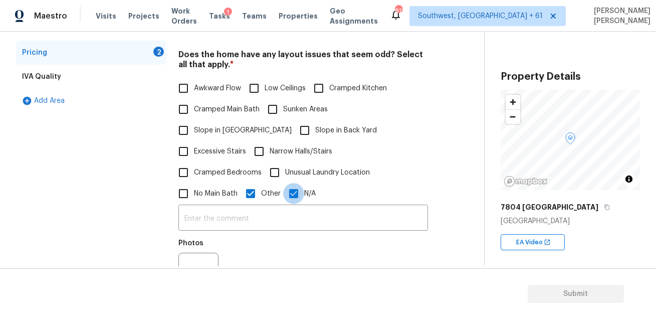
click at [283, 183] on input "N/A" at bounding box center [293, 193] width 21 height 21
checkbox input "false"
click at [255, 207] on input "text" at bounding box center [303, 219] width 250 height 24
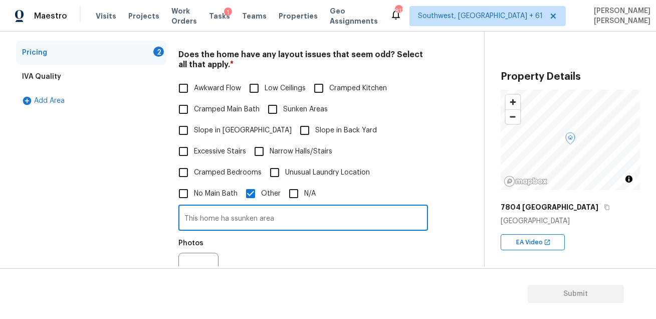
click at [236, 207] on input "This home ha ssunken area" at bounding box center [303, 219] width 250 height 24
click at [234, 207] on input "This home ha ssunken area" at bounding box center [303, 219] width 250 height 24
type input "This home ha sunken area"
click at [187, 268] on icon "button" at bounding box center [191, 272] width 10 height 9
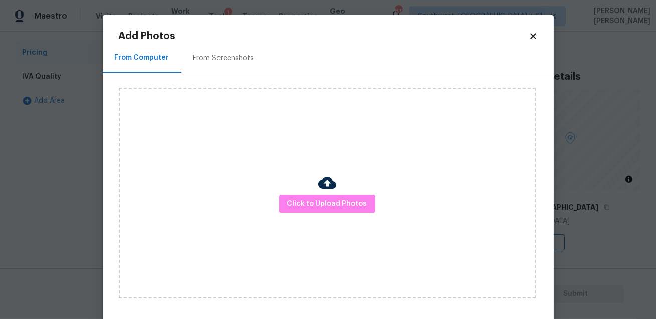
click at [363, 191] on div "Click to Upload Photos" at bounding box center [327, 193] width 417 height 210
click at [353, 200] on span "Click to Upload Photos" at bounding box center [327, 203] width 80 height 13
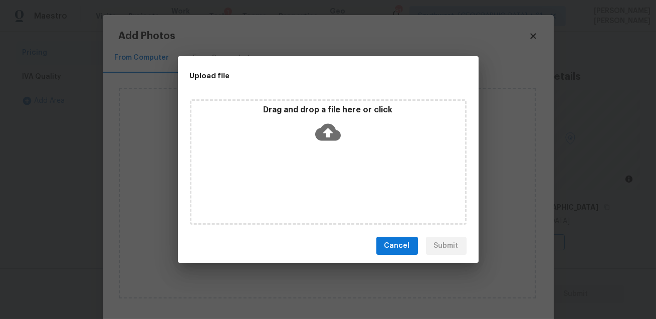
click at [353, 200] on div "Drag and drop a file here or click" at bounding box center [328, 161] width 277 height 125
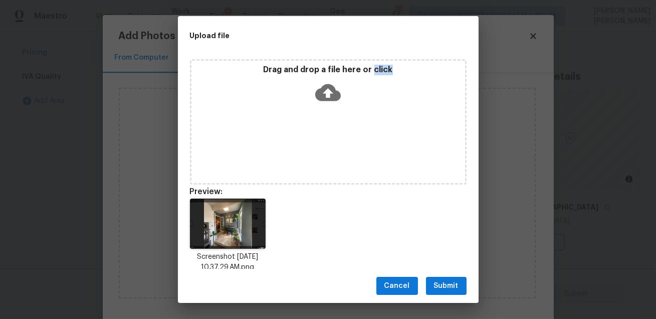
click at [446, 283] on span "Submit" at bounding box center [446, 286] width 25 height 13
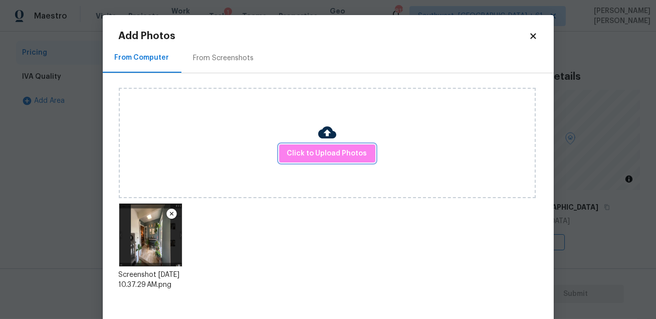
scroll to position [52, 0]
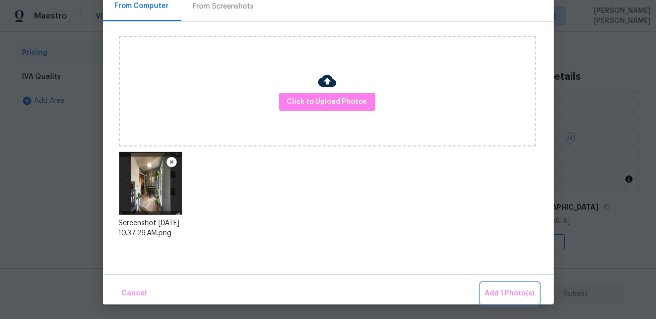
click at [502, 297] on span "Add 1 Photo(s)" at bounding box center [510, 293] width 50 height 13
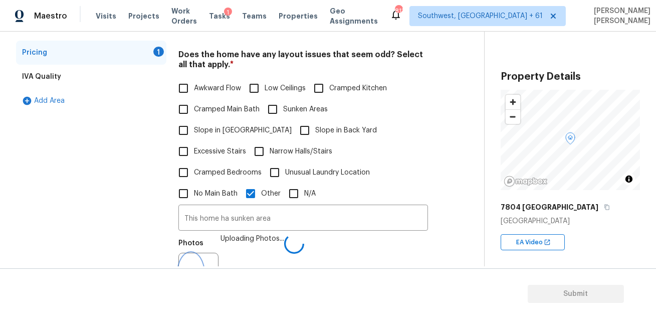
scroll to position [0, 0]
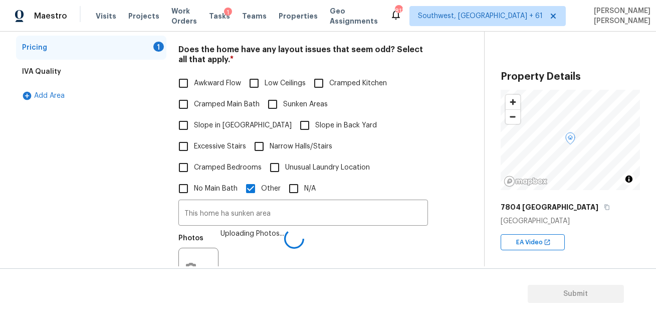
click at [271, 100] on input "Sunken Areas" at bounding box center [272, 104] width 21 height 21
checkbox input "true"
click at [251, 178] on input "Other" at bounding box center [250, 188] width 21 height 21
checkbox input "false"
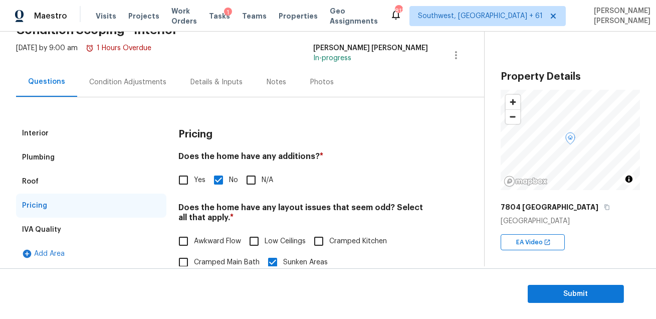
scroll to position [51, 0]
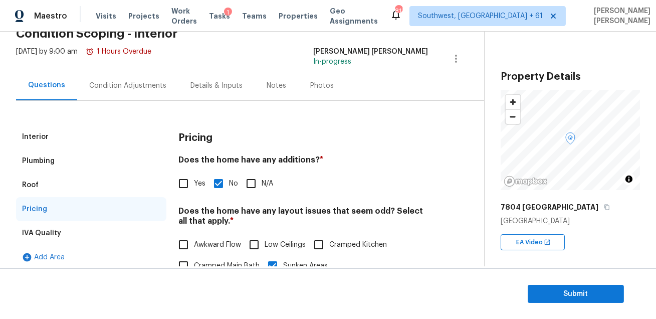
click at [125, 81] on div "Condition Adjustments" at bounding box center [127, 86] width 77 height 10
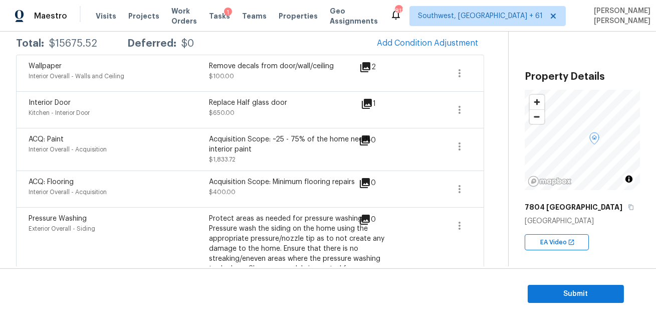
scroll to position [199, 0]
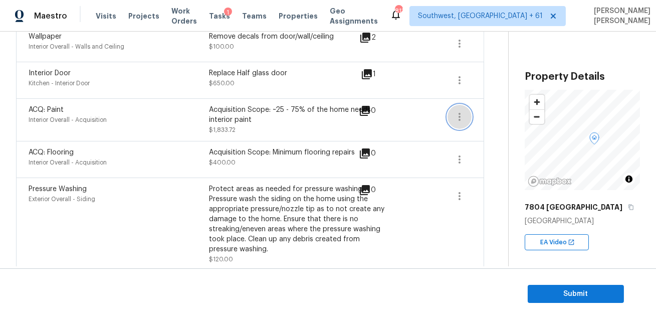
click at [449, 112] on button "button" at bounding box center [459, 117] width 24 height 24
click at [488, 122] on ul "Edit" at bounding box center [516, 114] width 90 height 20
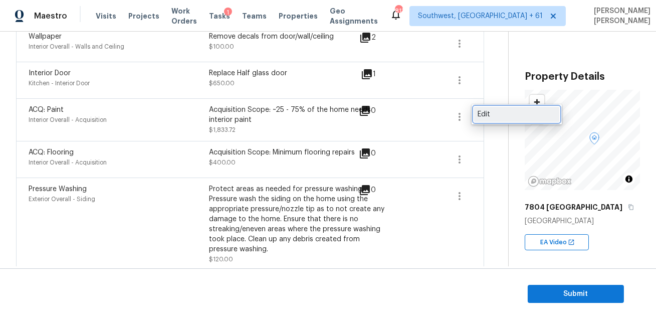
click at [493, 117] on div "Edit" at bounding box center [517, 114] width 78 height 10
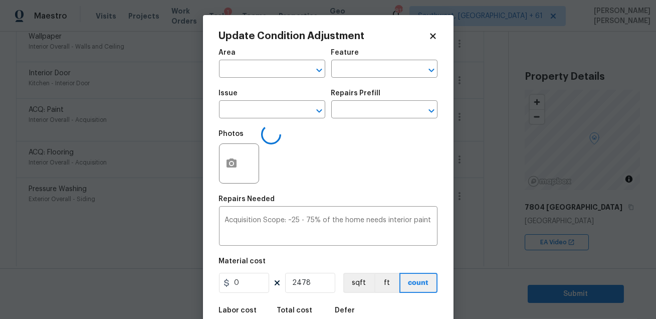
type input "Interior Overall"
type input "Acquisition"
type input "ACQ: Paint"
type input "0.74"
click at [236, 160] on icon "button" at bounding box center [231, 163] width 12 height 12
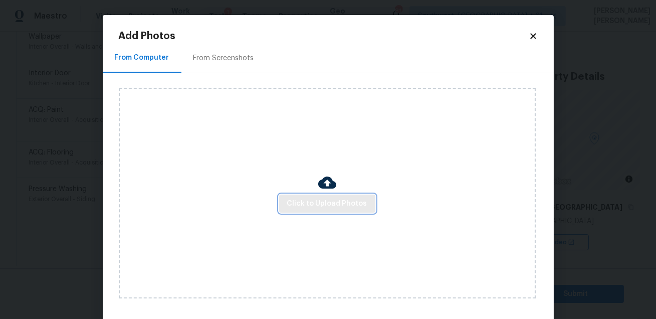
click at [329, 209] on button "Click to Upload Photos" at bounding box center [327, 203] width 96 height 19
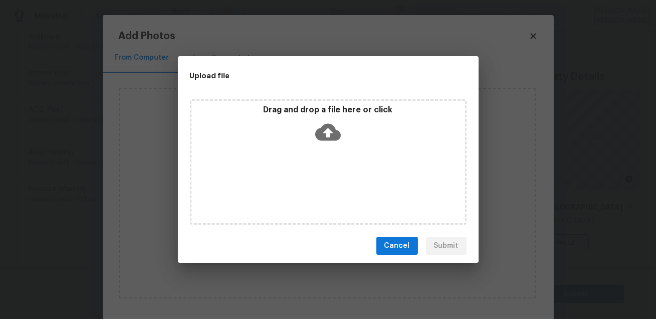
click at [329, 209] on div "Drag and drop a file here or click" at bounding box center [328, 161] width 277 height 125
